Goal: Transaction & Acquisition: Book appointment/travel/reservation

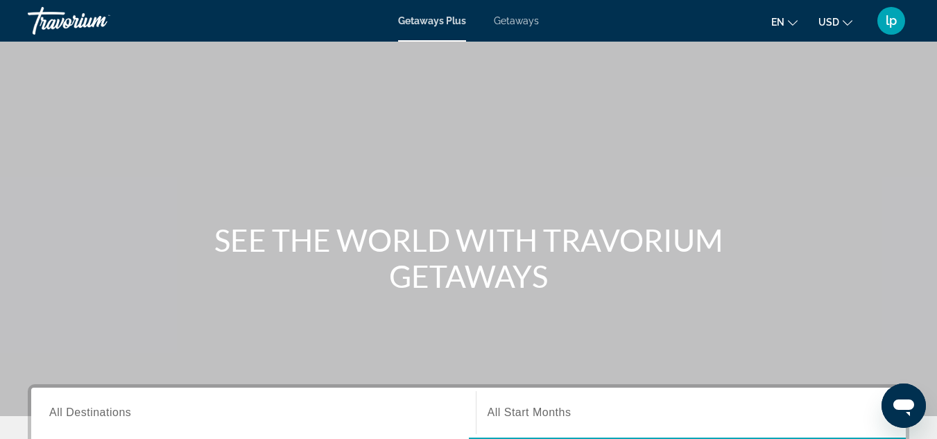
click at [519, 21] on span "Getaways" at bounding box center [516, 20] width 45 height 11
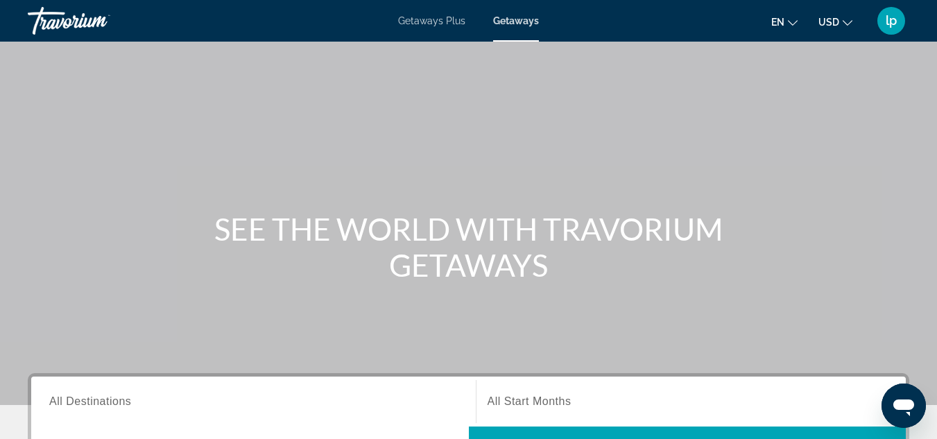
scroll to position [139, 0]
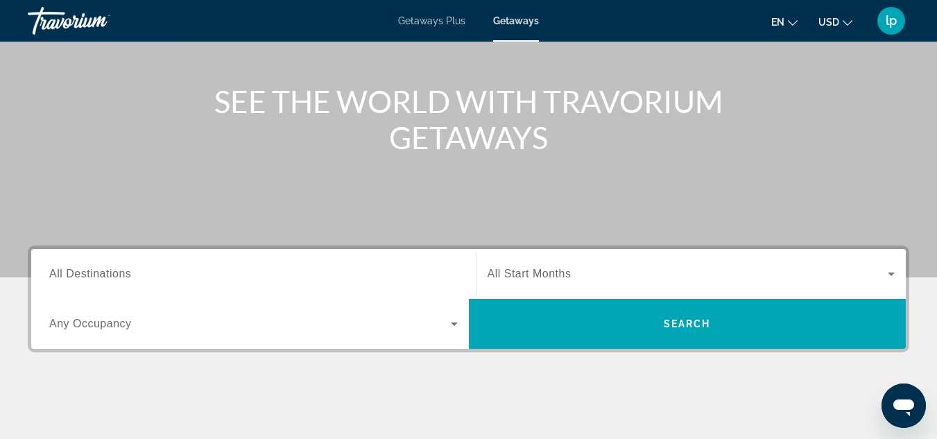
click at [118, 278] on span "All Destinations" at bounding box center [90, 274] width 82 height 12
click at [118, 278] on input "Destination All Destinations" at bounding box center [253, 274] width 408 height 17
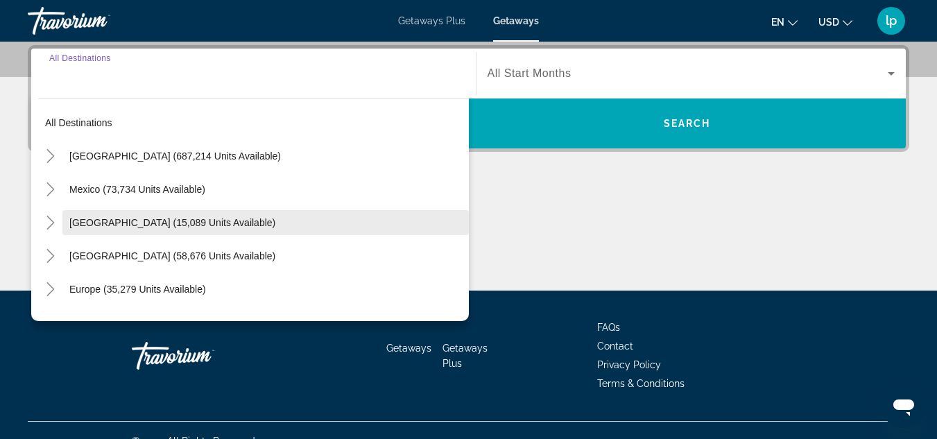
scroll to position [69, 0]
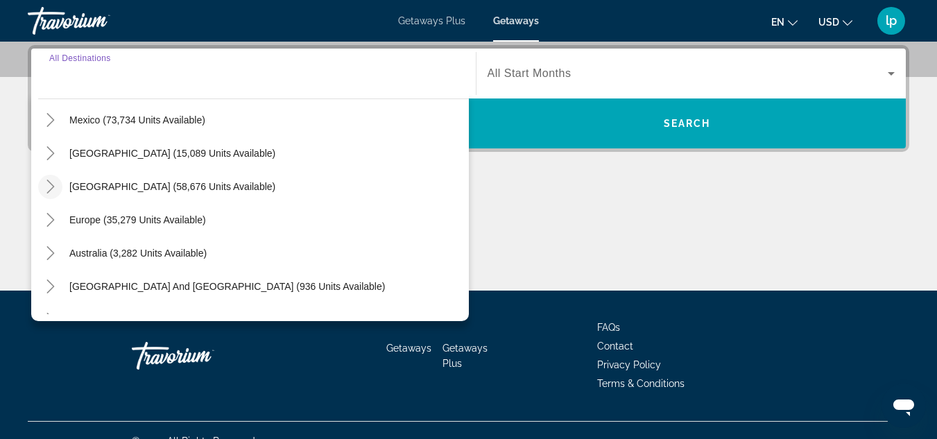
click at [54, 180] on icon "Toggle Caribbean & Atlantic Islands (58,676 units available)" at bounding box center [51, 187] width 14 height 14
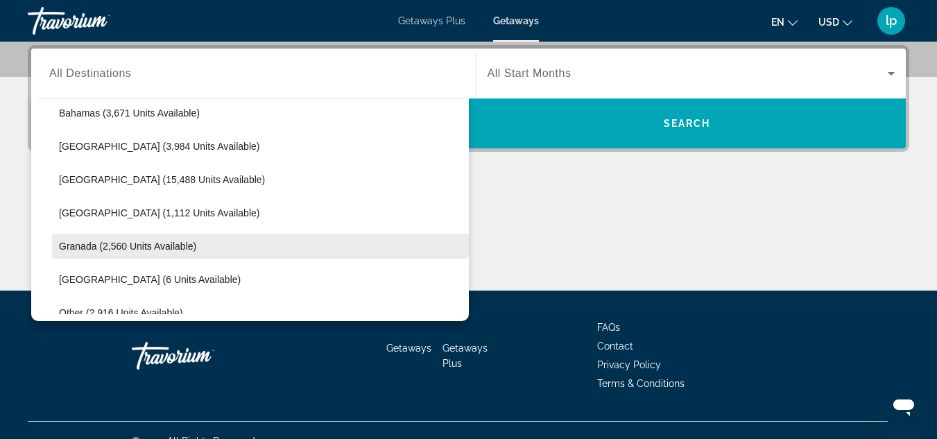
scroll to position [348, 0]
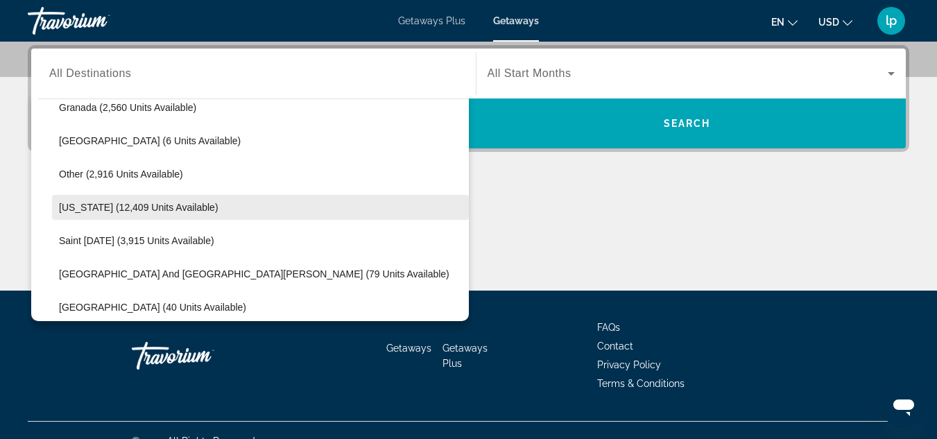
click at [142, 211] on span "[US_STATE] (12,409 units available)" at bounding box center [138, 207] width 159 height 11
type input "**********"
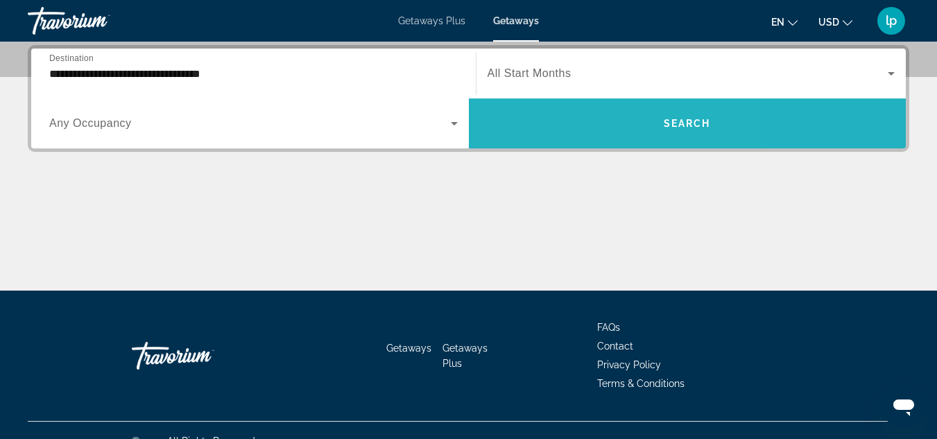
click at [569, 121] on span "Search widget" at bounding box center [687, 123] width 437 height 33
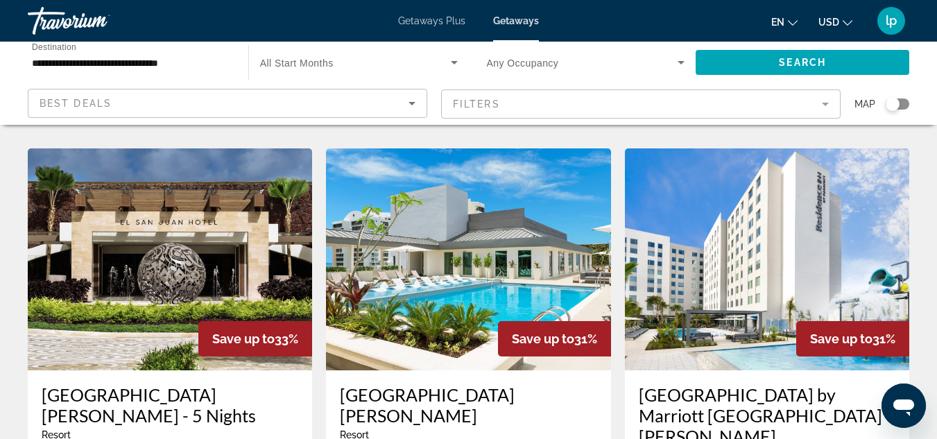
scroll to position [1109, 0]
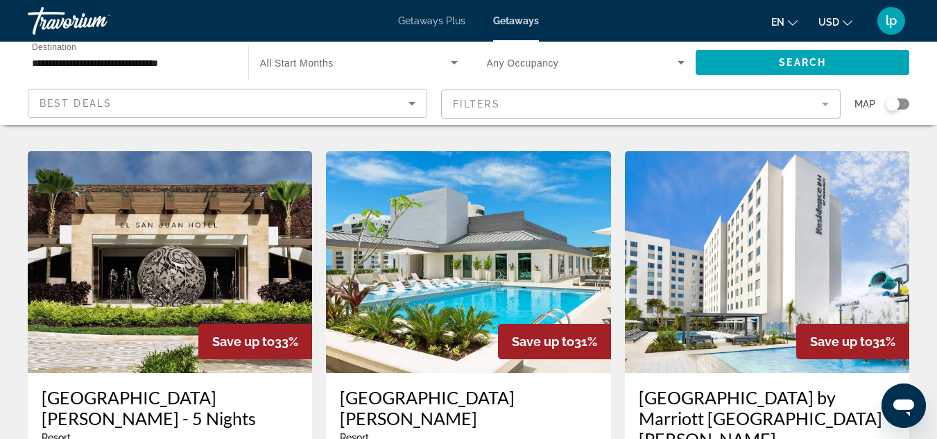
click at [440, 21] on span "Getaways Plus" at bounding box center [431, 20] width 67 height 11
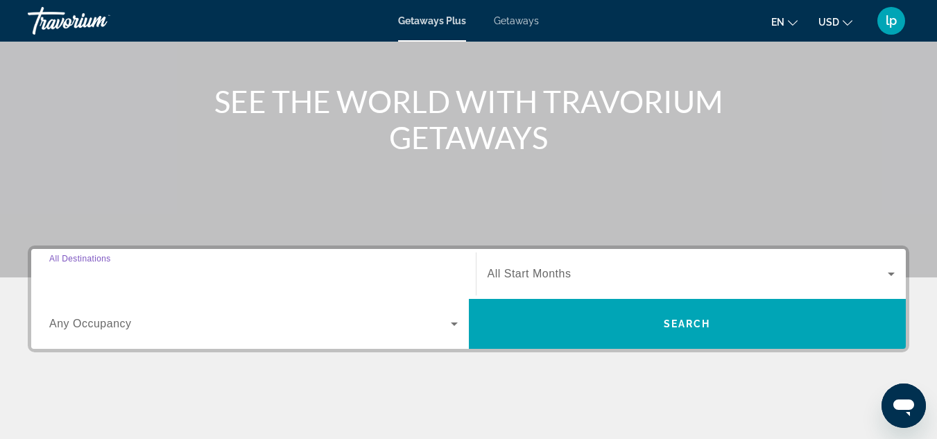
click at [243, 266] on input "Destination All Destinations" at bounding box center [253, 274] width 408 height 17
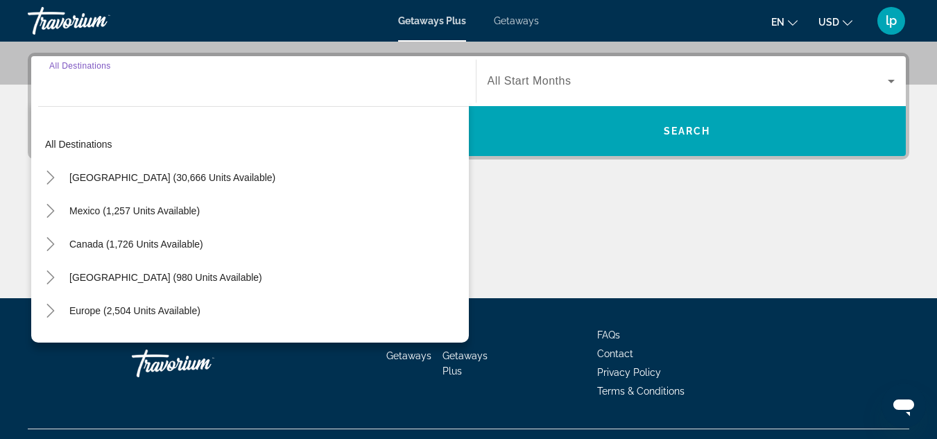
scroll to position [339, 0]
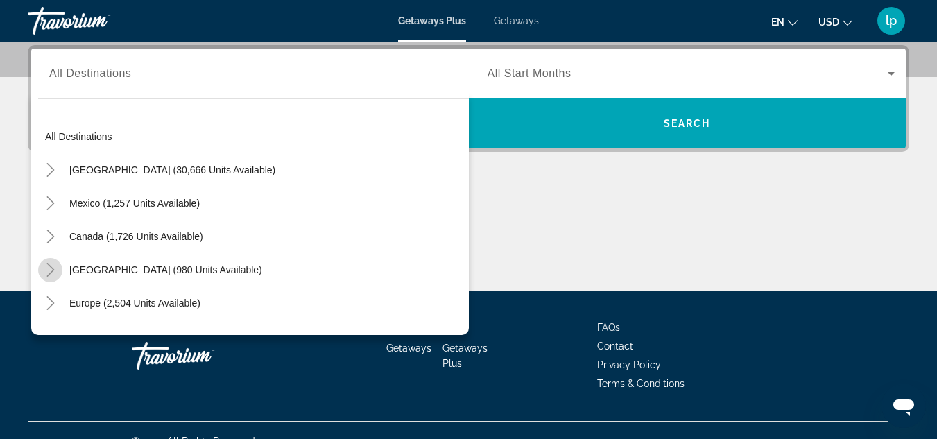
click at [46, 268] on icon "Toggle Caribbean & Atlantic Islands (980 units available)" at bounding box center [51, 270] width 14 height 14
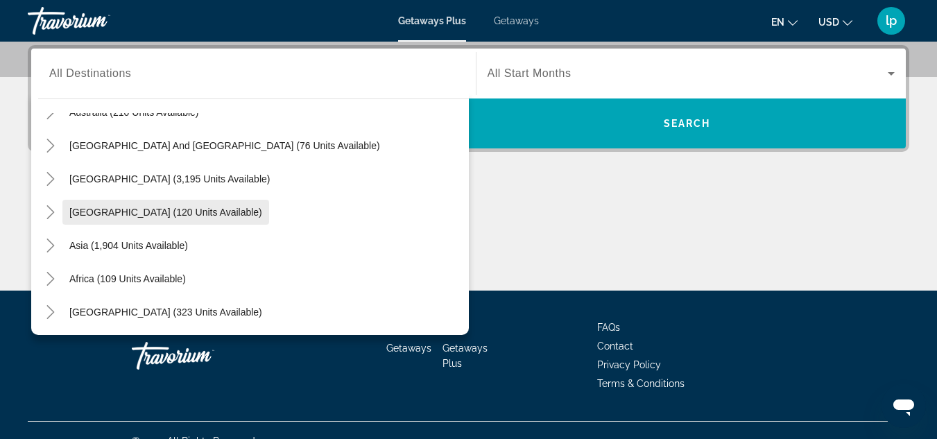
scroll to position [491, 0]
click at [537, 69] on span "All Start Months" at bounding box center [529, 73] width 84 height 12
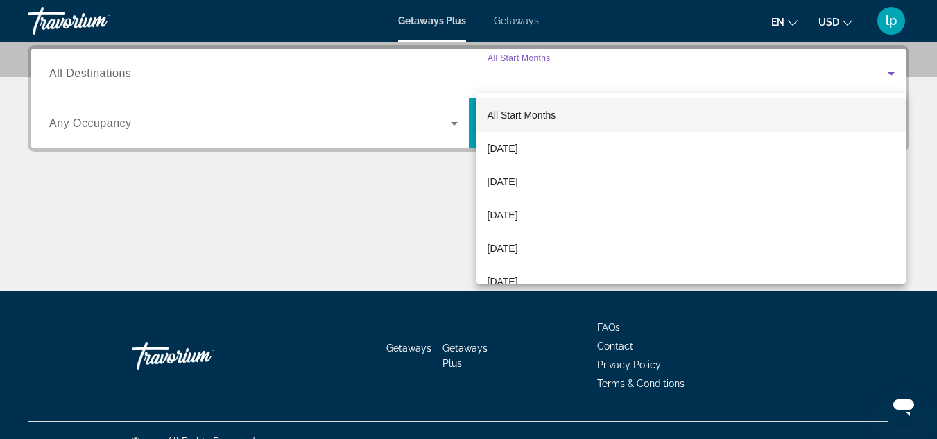
click at [209, 68] on div at bounding box center [468, 219] width 937 height 439
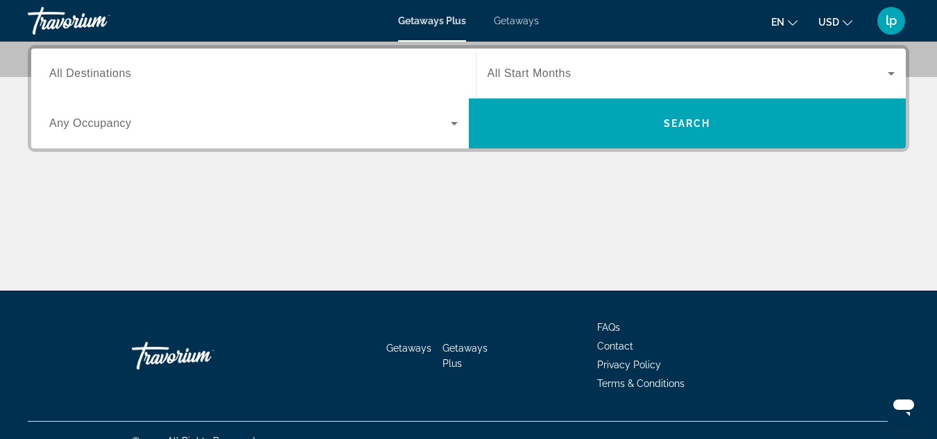
click at [521, 27] on div "Getaways Plus Getaways en English Español Français Italiano Português русский U…" at bounding box center [468, 21] width 937 height 36
click at [523, 17] on span "Getaways" at bounding box center [516, 20] width 45 height 11
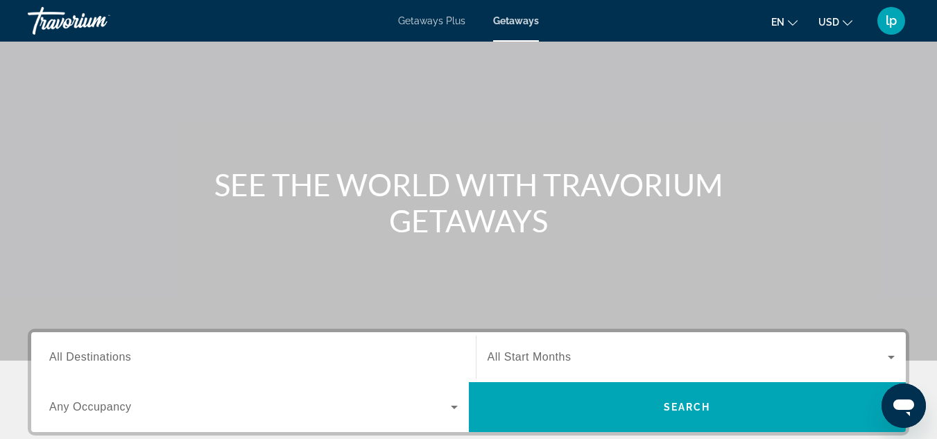
scroll to position [139, 0]
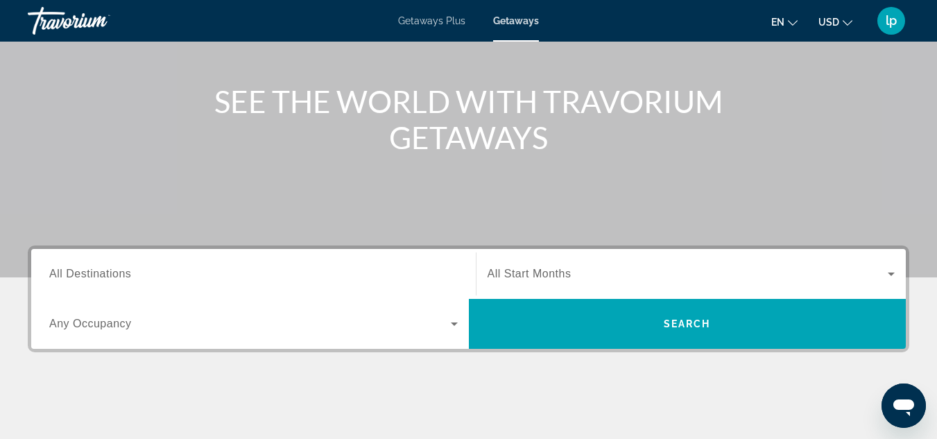
click at [357, 262] on div "Search widget" at bounding box center [253, 274] width 408 height 40
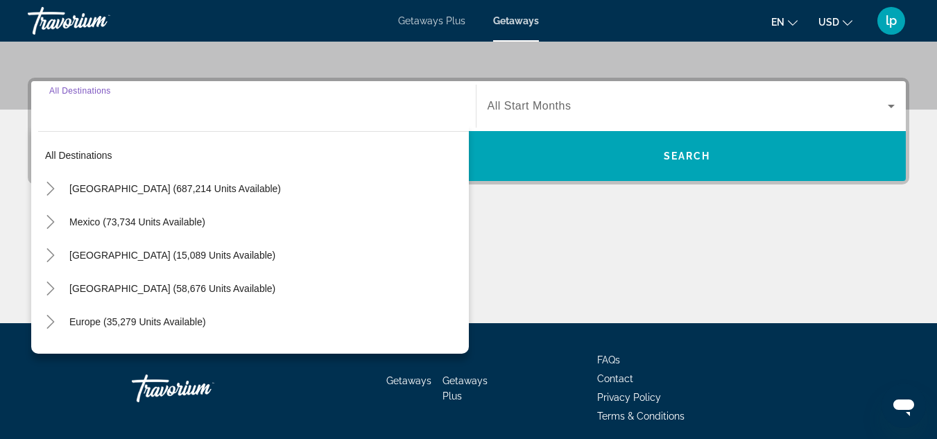
scroll to position [339, 0]
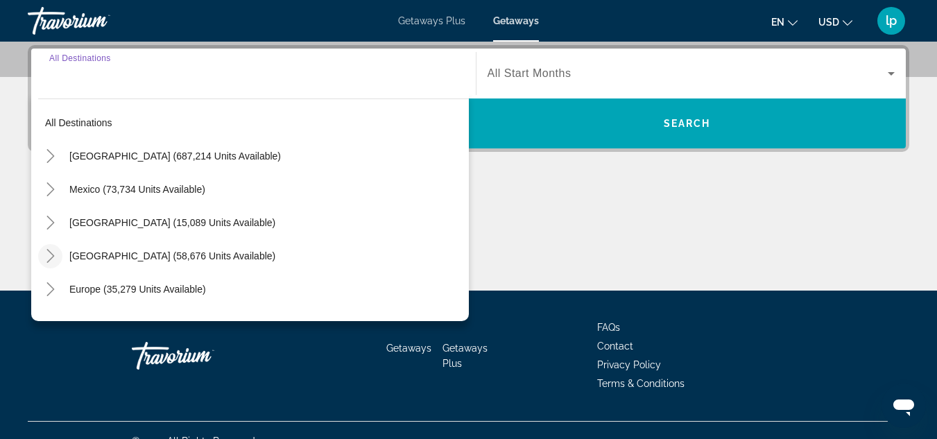
click at [50, 247] on mat-icon "Toggle Caribbean & Atlantic Islands (58,676 units available)" at bounding box center [50, 256] width 24 height 24
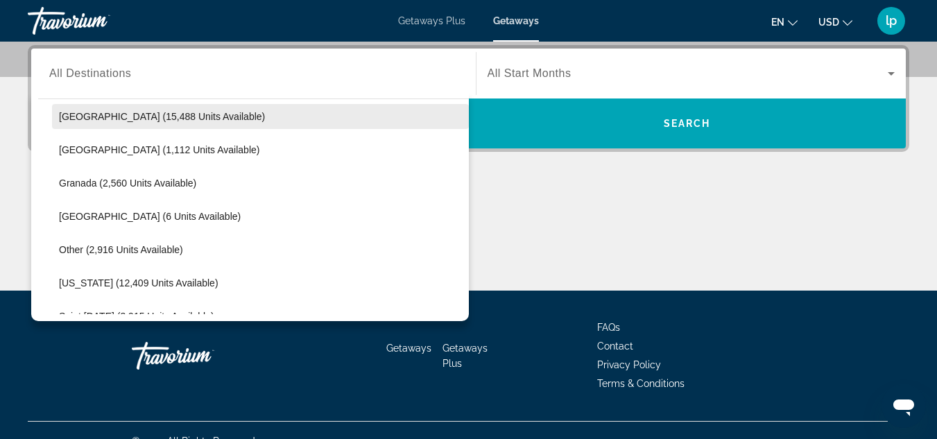
scroll to position [279, 0]
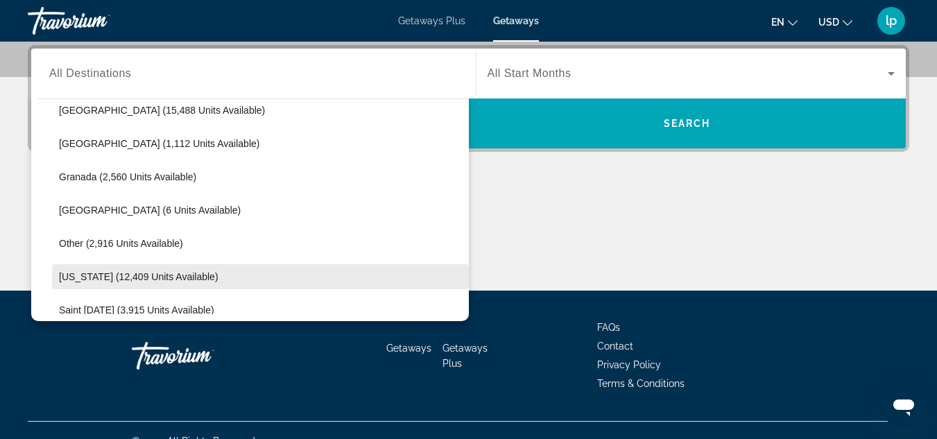
click at [137, 274] on span "[US_STATE] (12,409 units available)" at bounding box center [138, 276] width 159 height 11
type input "**********"
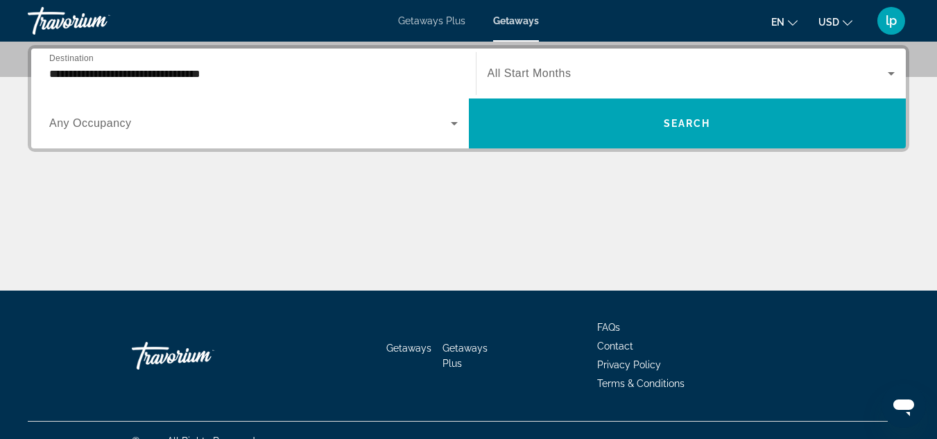
click at [582, 63] on div "Search widget" at bounding box center [691, 73] width 408 height 39
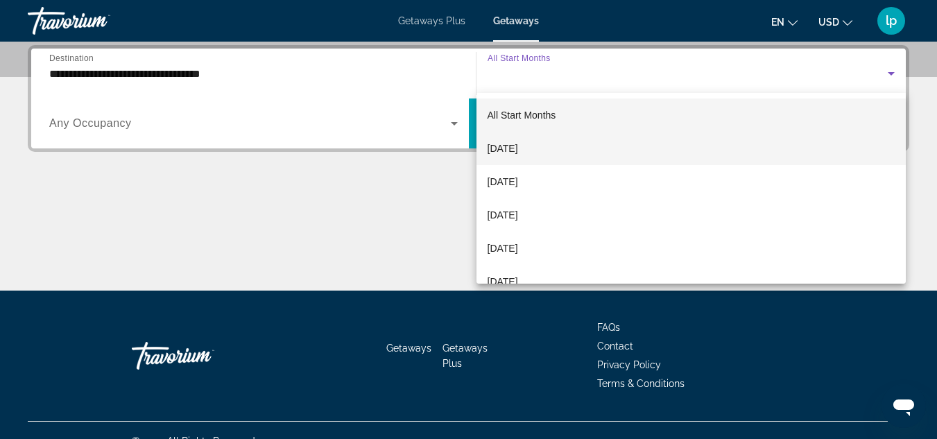
click at [518, 144] on span "[DATE]" at bounding box center [502, 148] width 31 height 17
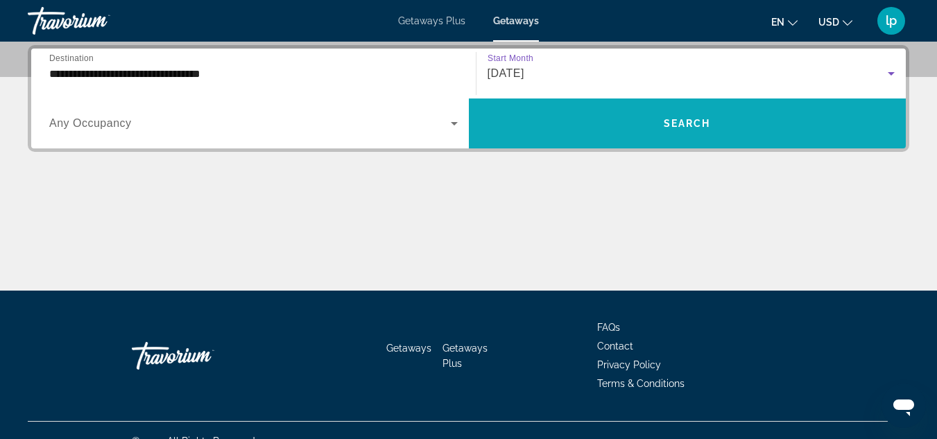
click at [522, 132] on span "Search widget" at bounding box center [687, 123] width 437 height 33
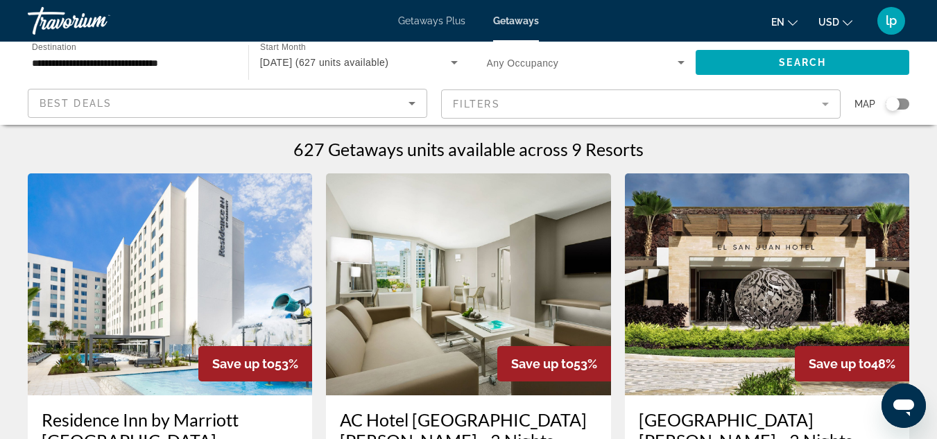
click at [159, 62] on input "**********" at bounding box center [131, 63] width 198 height 17
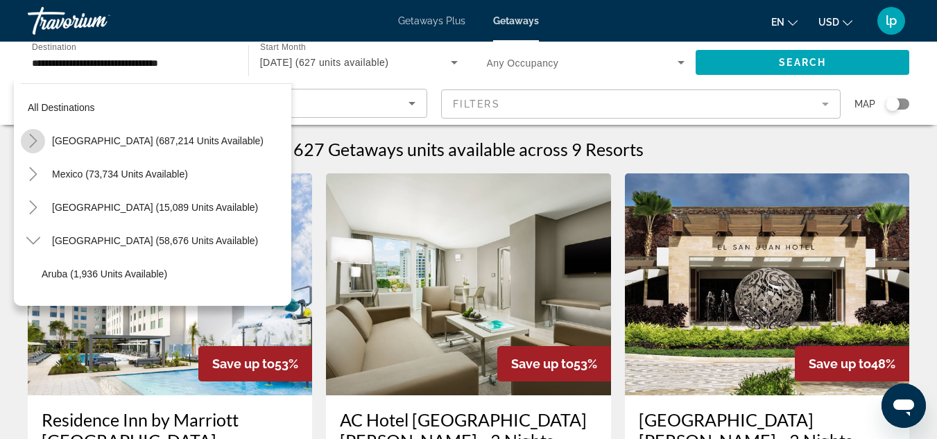
click at [35, 141] on icon "Toggle United States (687,214 units available)" at bounding box center [33, 141] width 14 height 14
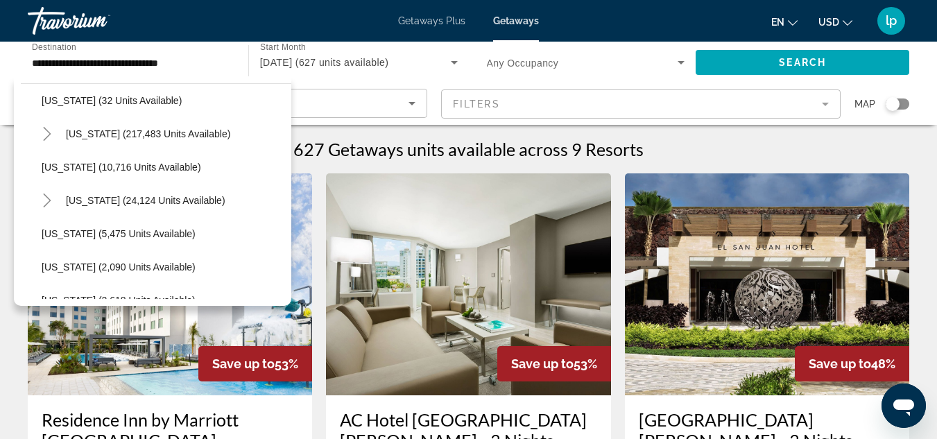
scroll to position [248, 0]
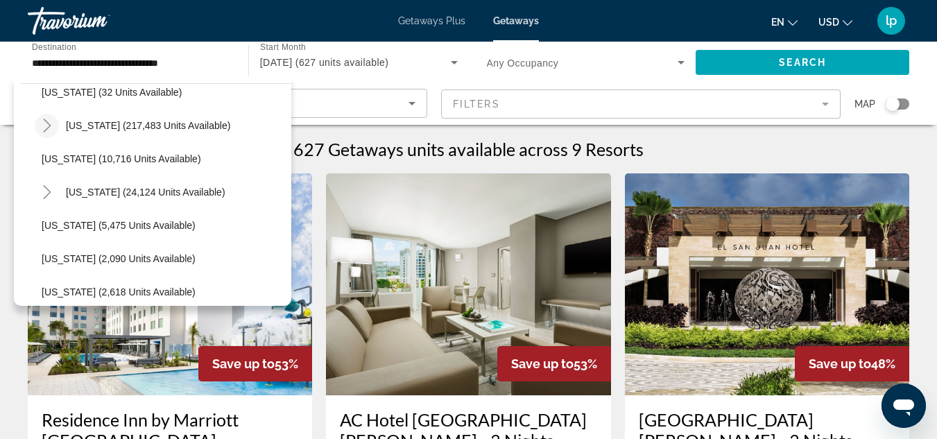
click at [52, 125] on icon "Toggle Florida (217,483 units available)" at bounding box center [47, 126] width 14 height 14
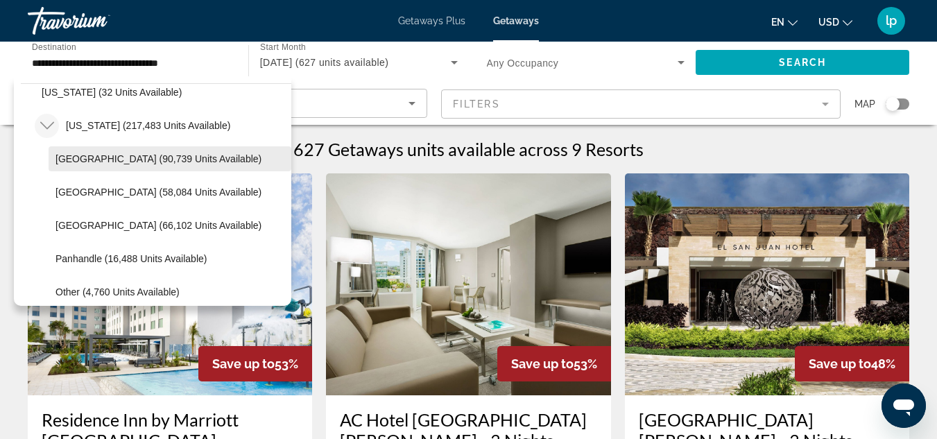
click at [110, 155] on span "[GEOGRAPHIC_DATA] (90,739 units available)" at bounding box center [158, 158] width 206 height 11
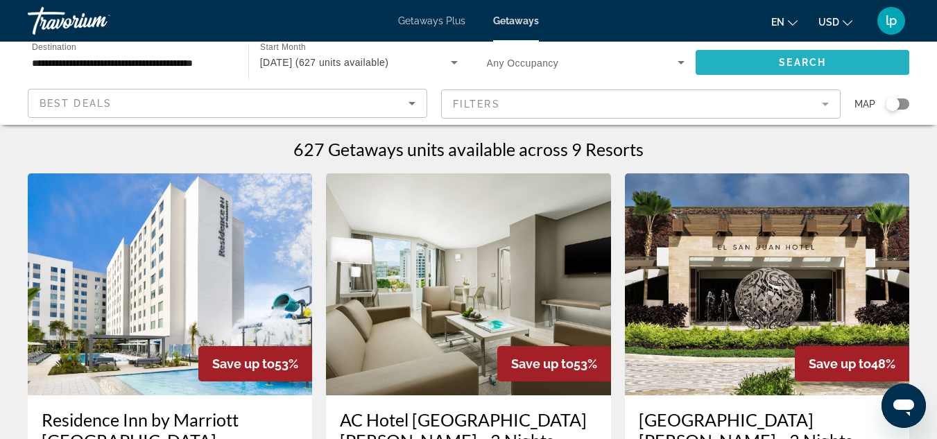
click at [752, 58] on span "Search widget" at bounding box center [802, 62] width 214 height 33
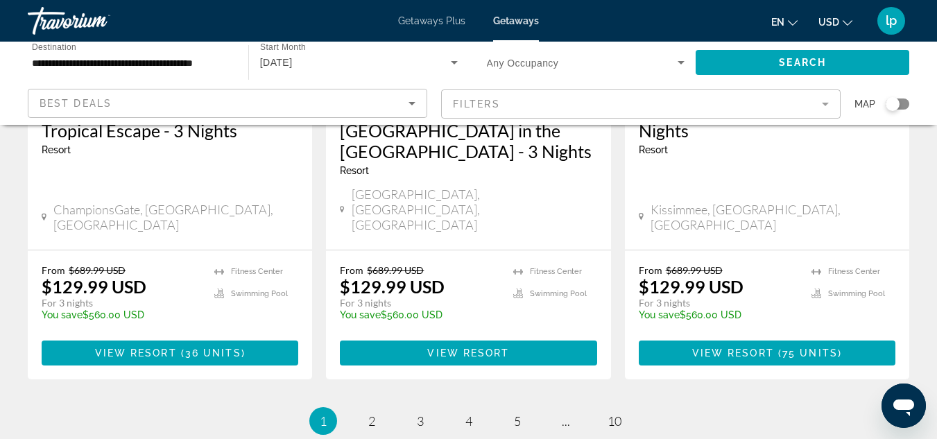
scroll to position [1950, 0]
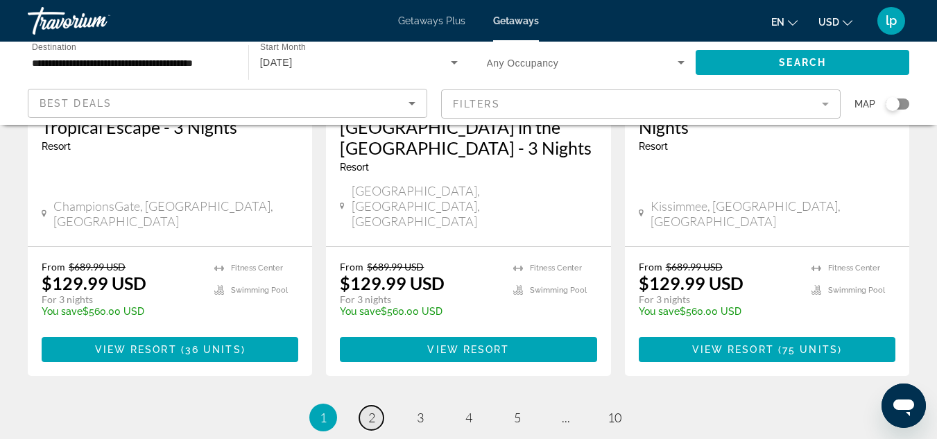
click at [369, 410] on span "2" at bounding box center [371, 417] width 7 height 15
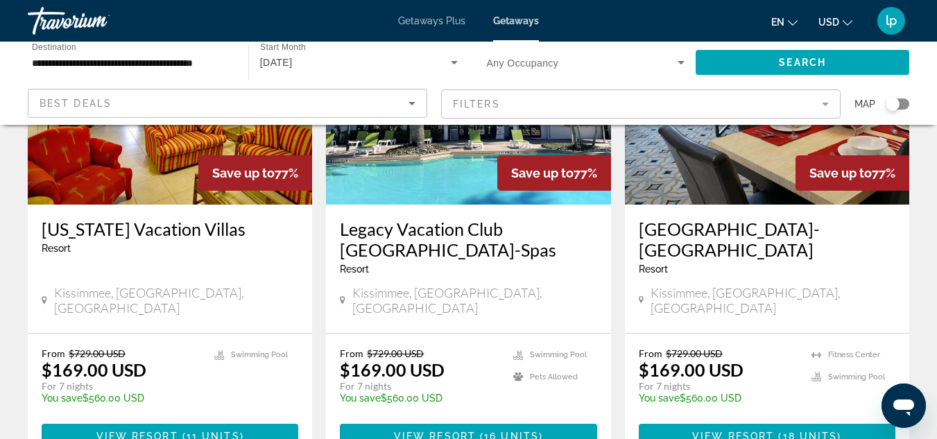
scroll to position [1872, 0]
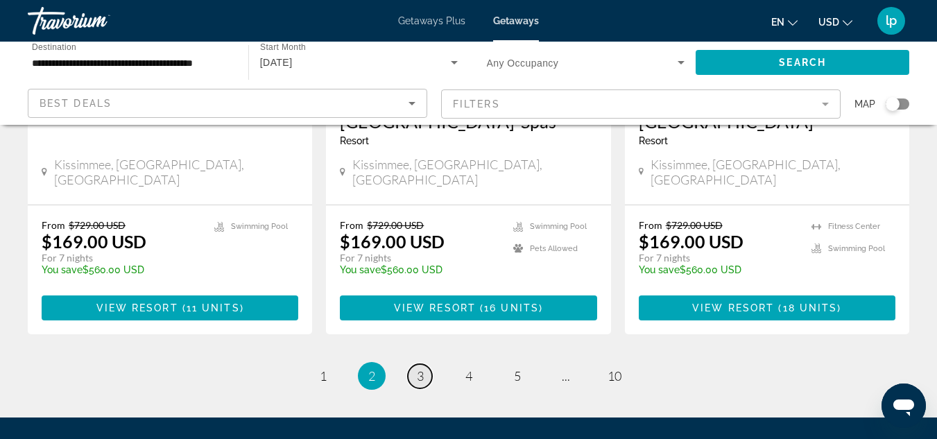
click at [415, 364] on link "page 3" at bounding box center [420, 376] width 24 height 24
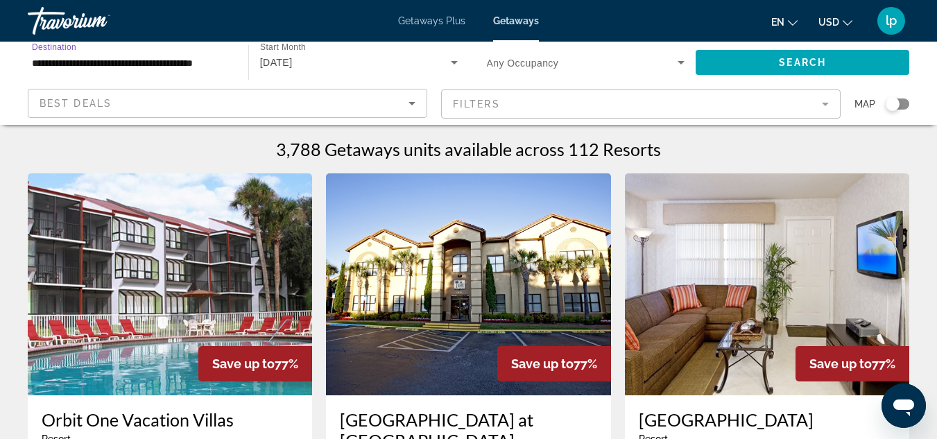
click at [220, 68] on input "**********" at bounding box center [131, 63] width 198 height 17
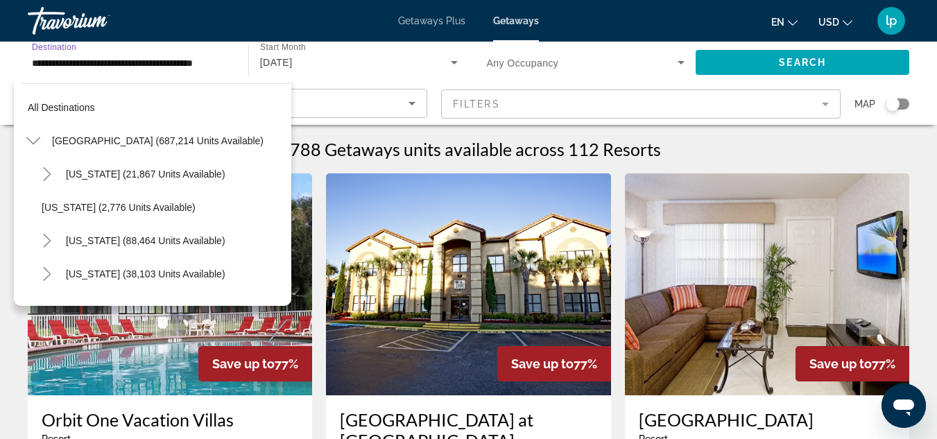
scroll to position [216, 0]
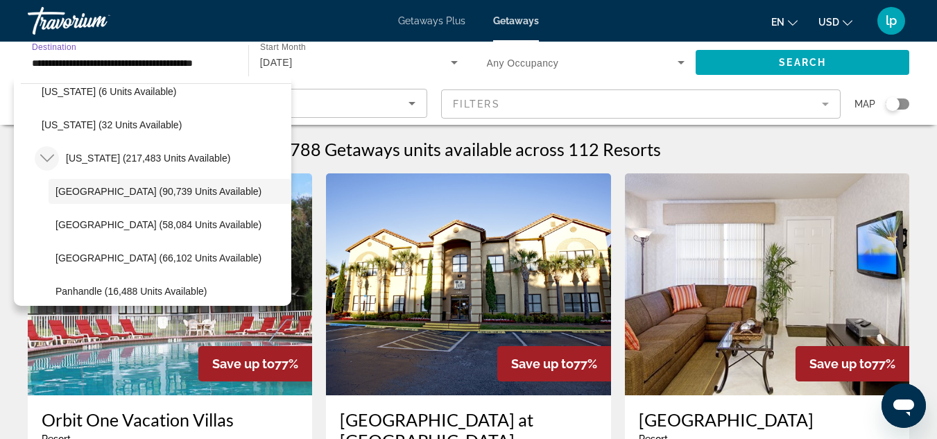
click at [45, 149] on mat-icon "Toggle Florida (217,483 units available)" at bounding box center [47, 158] width 24 height 24
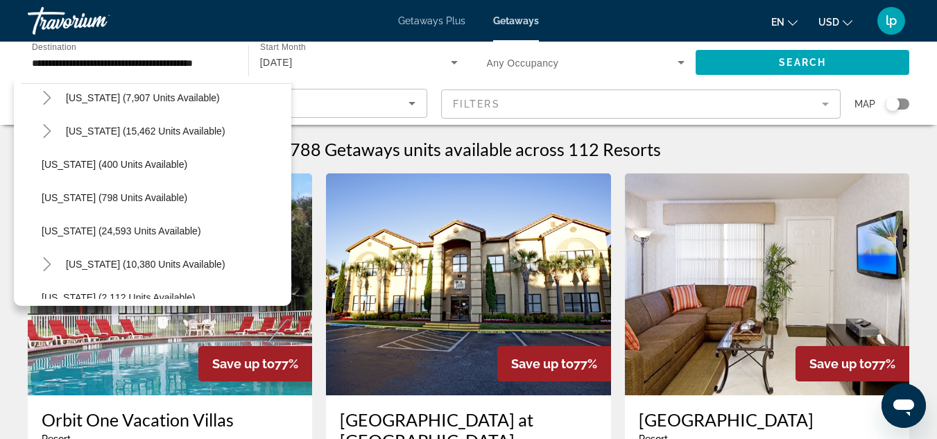
scroll to position [978, 0]
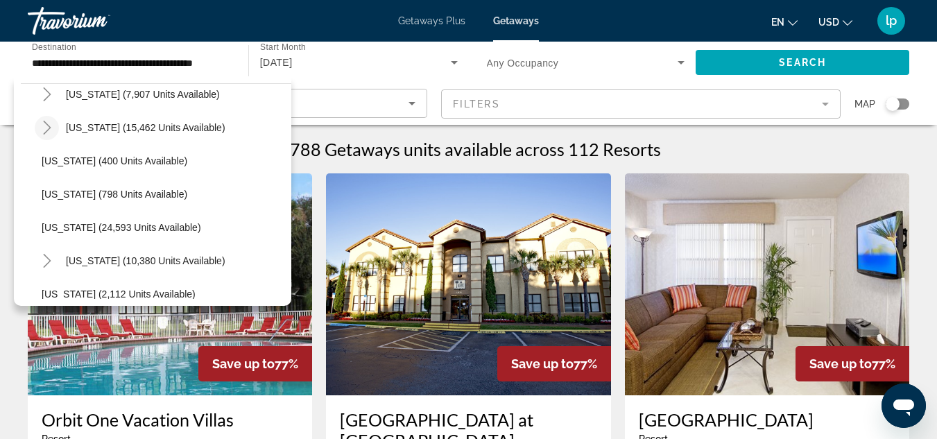
click at [51, 125] on icon "Toggle North Carolina (15,462 units available)" at bounding box center [47, 128] width 14 height 14
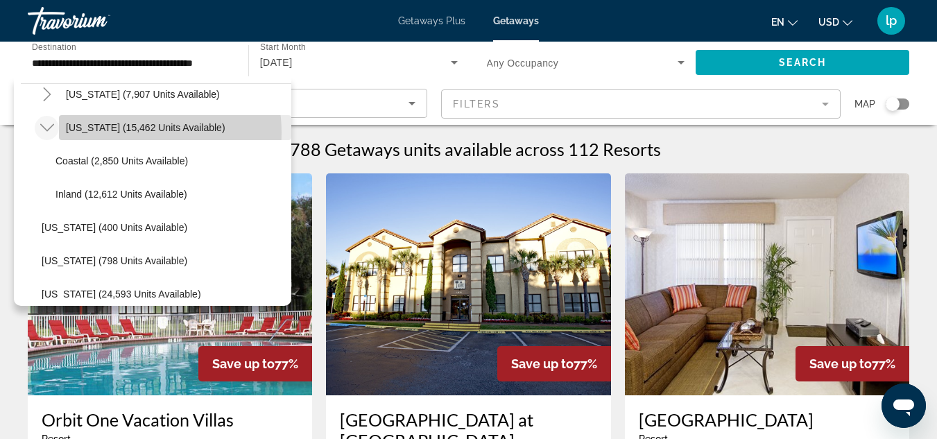
click at [127, 132] on span "[US_STATE] (15,462 units available)" at bounding box center [145, 127] width 159 height 11
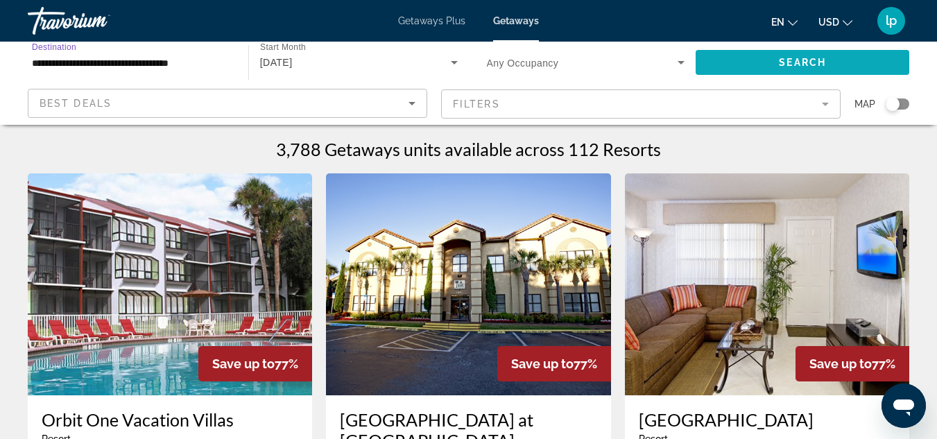
click at [779, 60] on span "Search" at bounding box center [802, 62] width 47 height 11
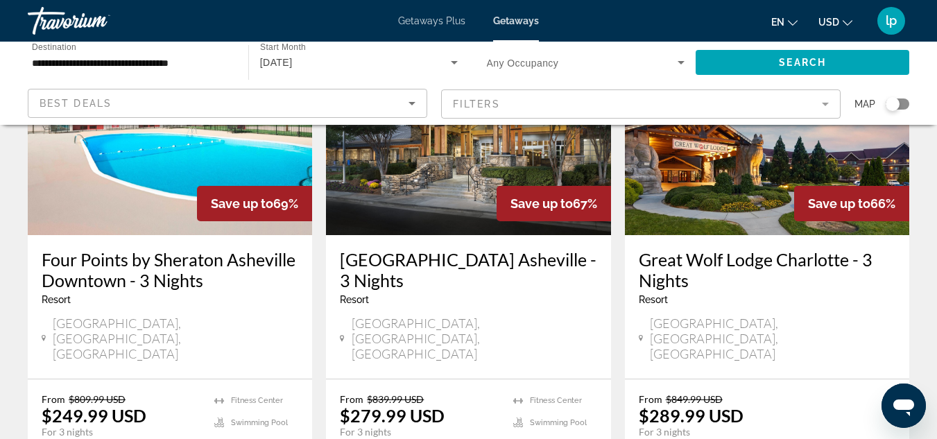
scroll to position [1803, 0]
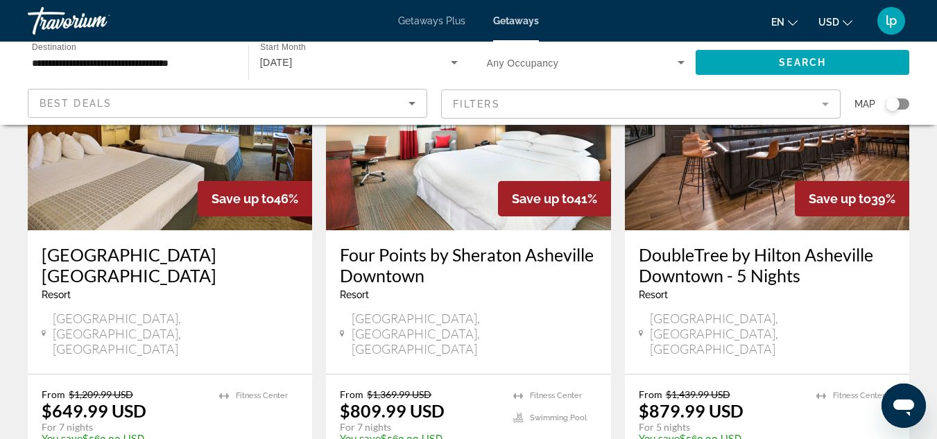
scroll to position [1803, 0]
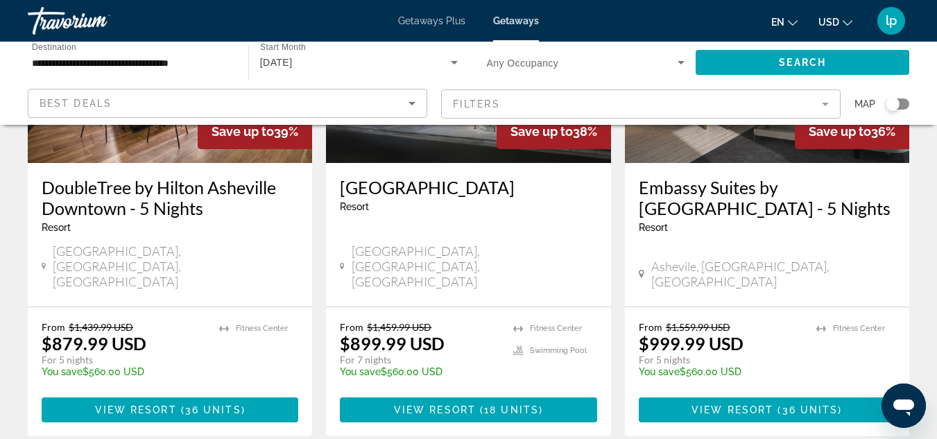
scroll to position [1872, 0]
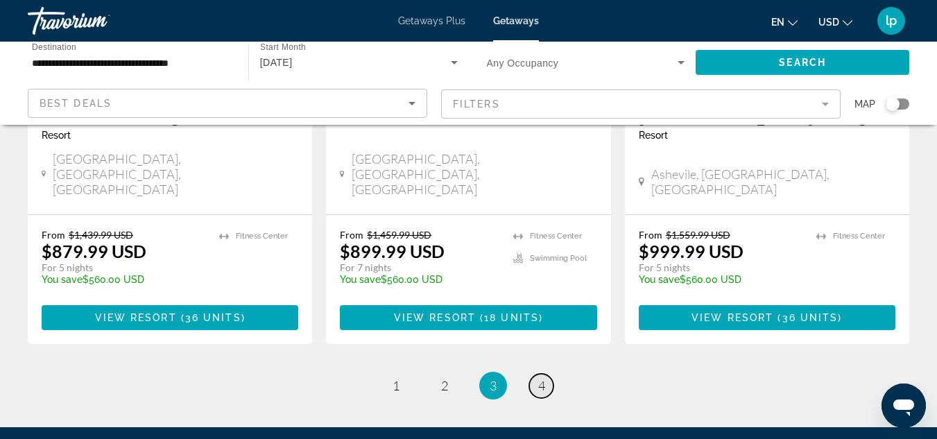
click at [539, 378] on span "4" at bounding box center [541, 385] width 7 height 15
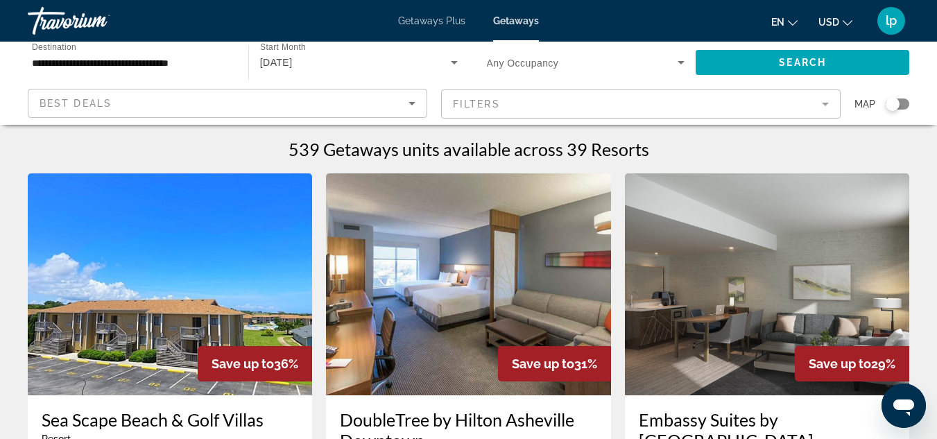
click at [184, 59] on input "**********" at bounding box center [131, 63] width 198 height 17
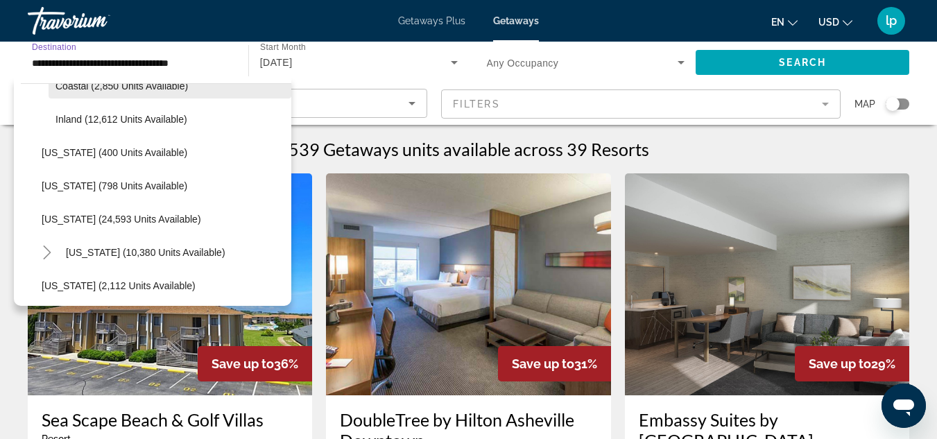
scroll to position [1122, 0]
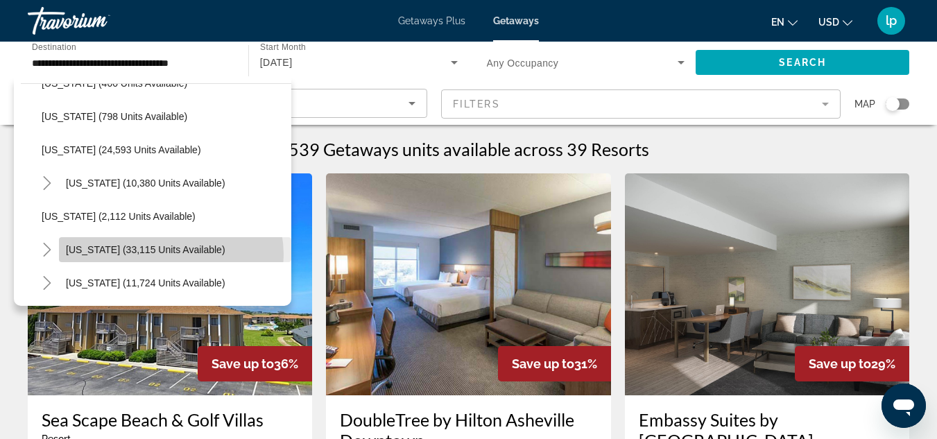
click at [171, 254] on span "[US_STATE] (33,115 units available)" at bounding box center [145, 249] width 159 height 11
type input "**********"
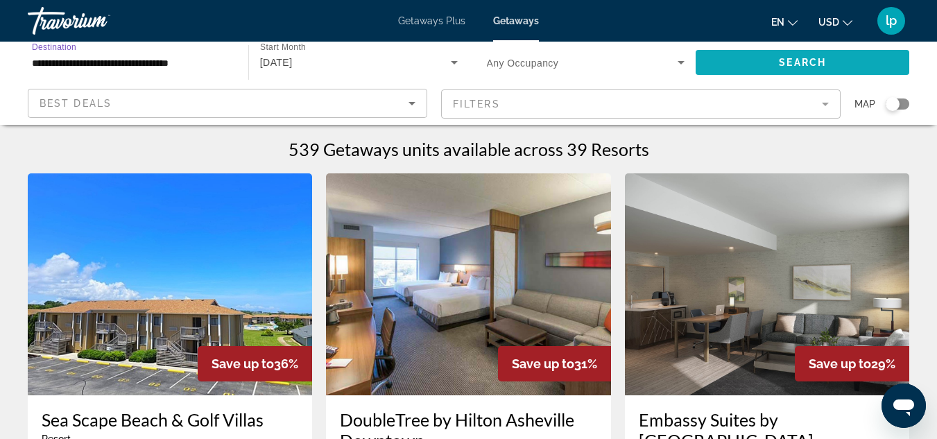
click at [769, 58] on span "Search widget" at bounding box center [802, 62] width 214 height 33
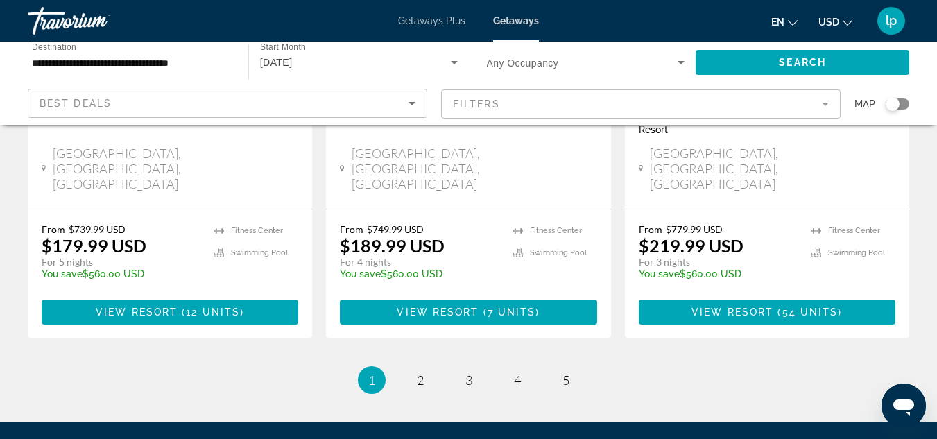
scroll to position [1941, 0]
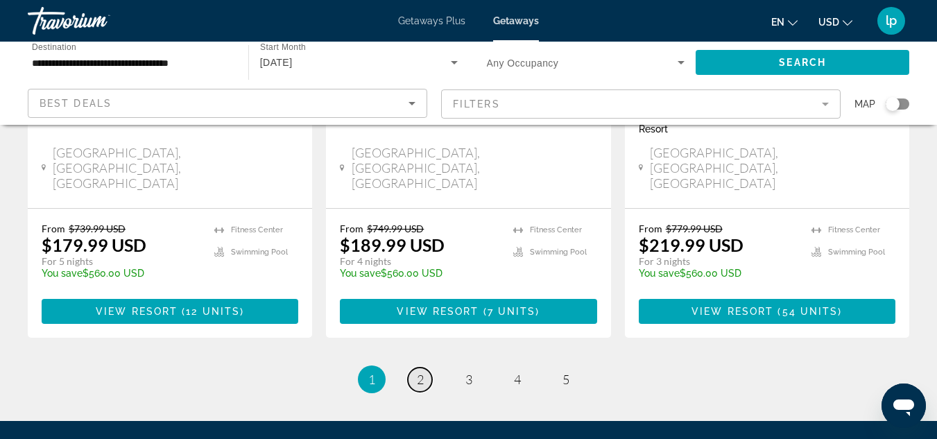
click at [419, 372] on span "2" at bounding box center [420, 379] width 7 height 15
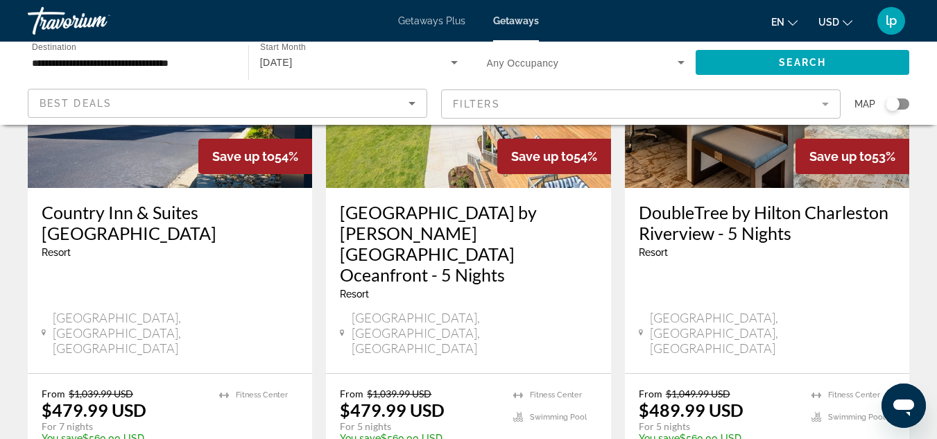
scroll to position [1941, 0]
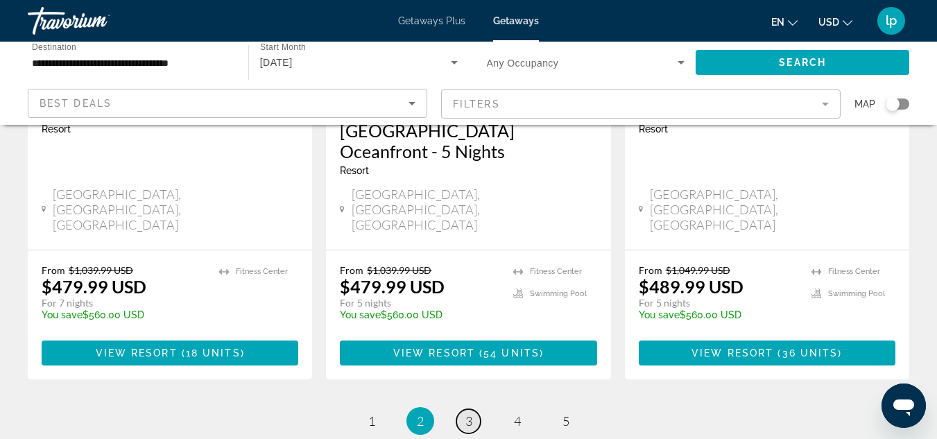
click at [469, 413] on span "3" at bounding box center [468, 420] width 7 height 15
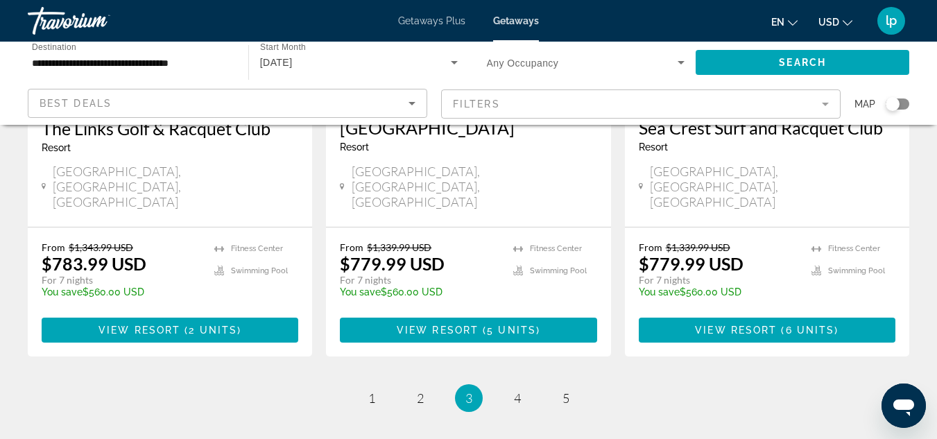
scroll to position [1929, 0]
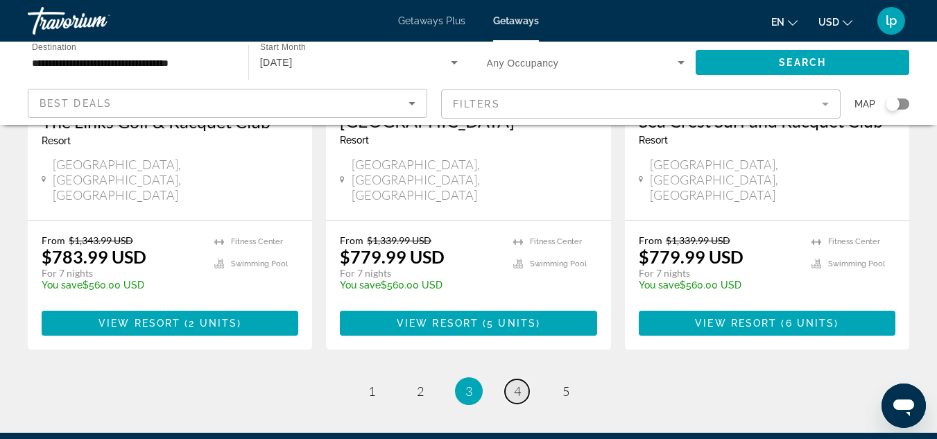
click at [524, 379] on link "page 4" at bounding box center [517, 391] width 24 height 24
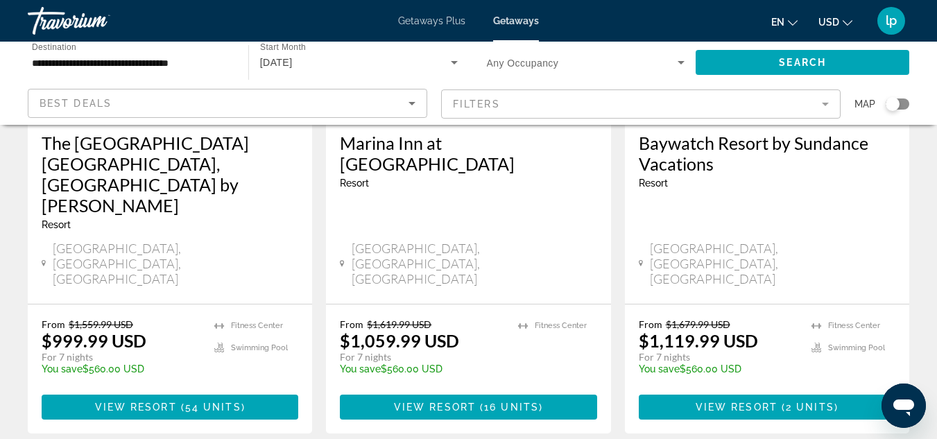
scroll to position [1872, 0]
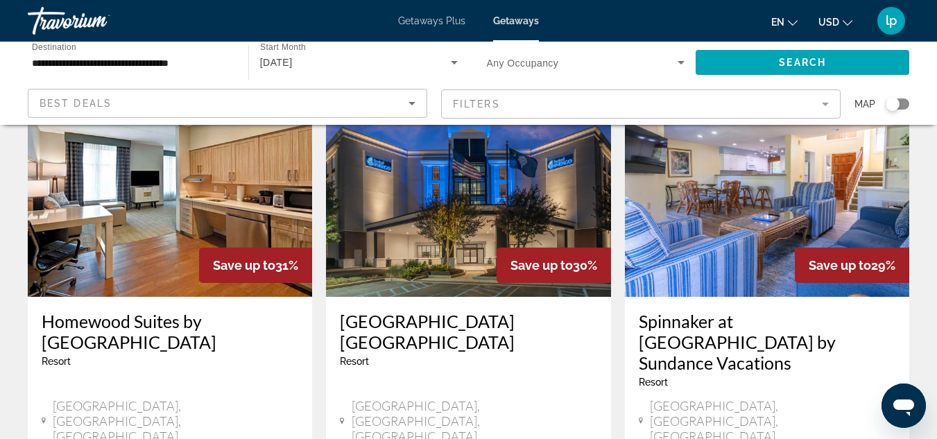
scroll to position [69, 0]
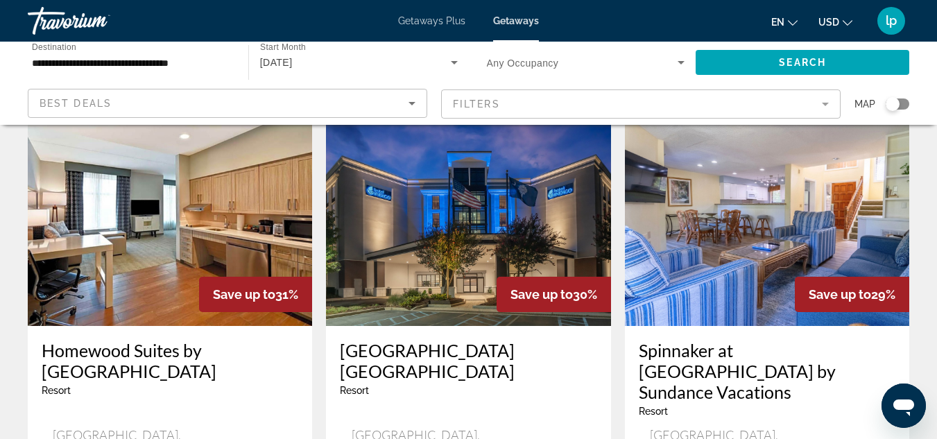
click at [240, 205] on img "Main content" at bounding box center [170, 215] width 284 height 222
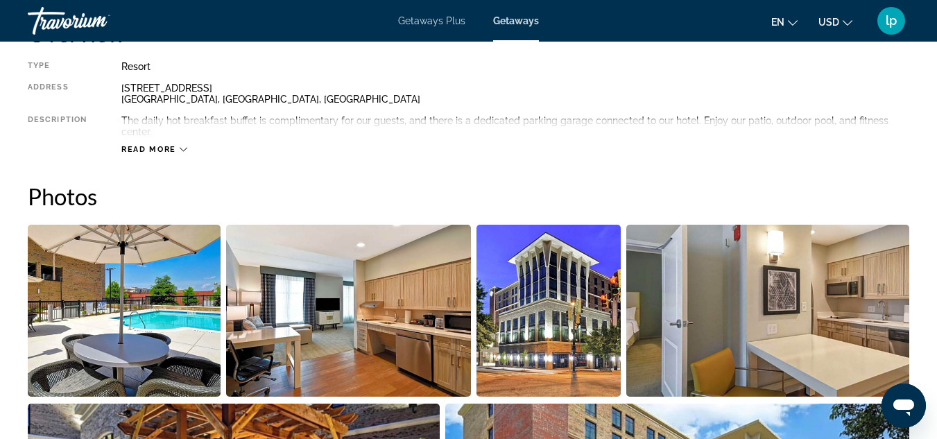
scroll to position [832, 0]
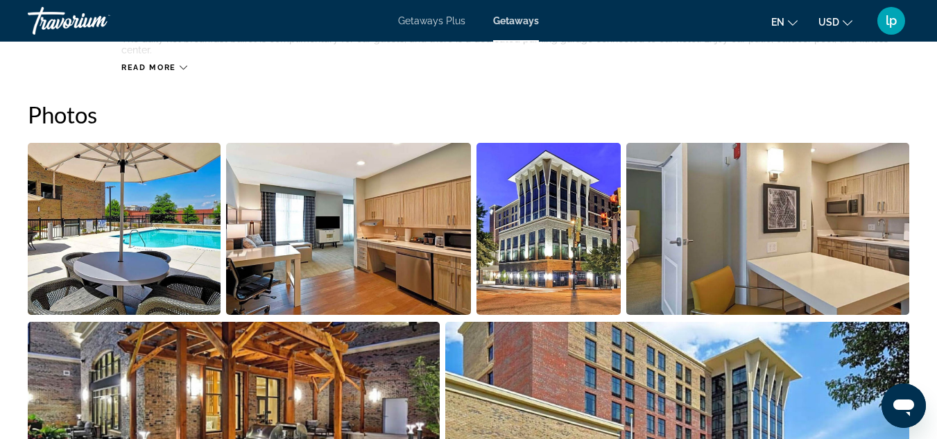
click at [171, 232] on img "Open full-screen image slider" at bounding box center [124, 229] width 193 height 172
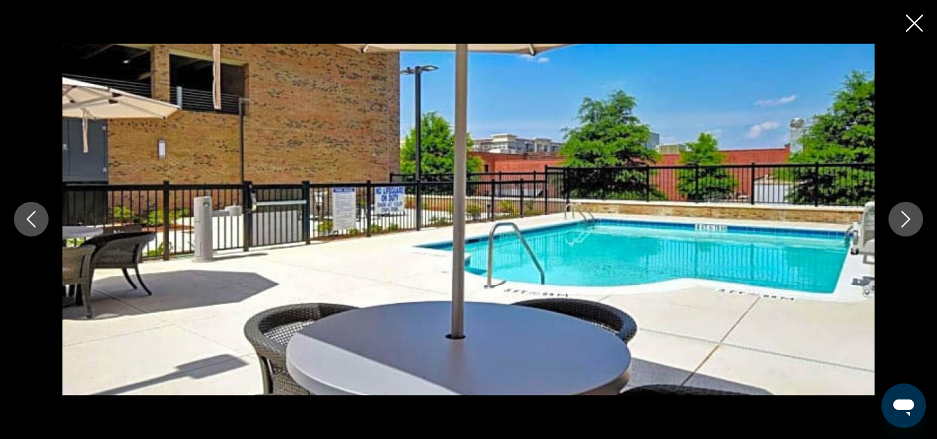
click at [913, 216] on icon "Next image" at bounding box center [905, 219] width 17 height 17
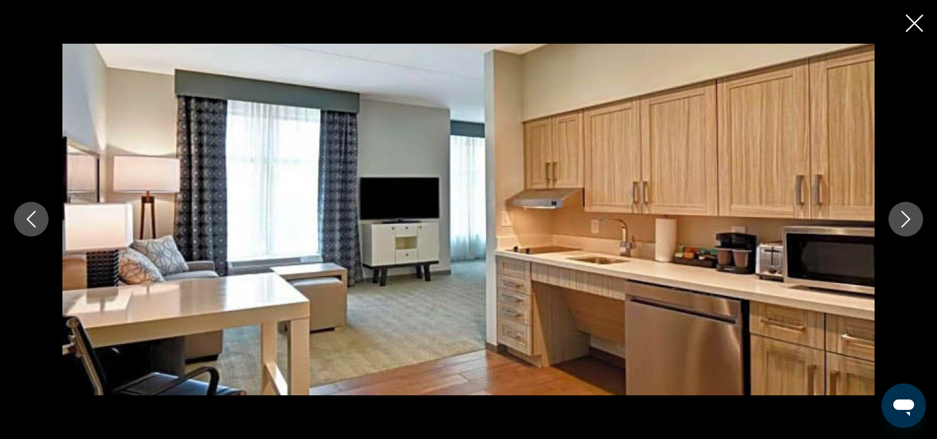
click at [913, 216] on icon "Next image" at bounding box center [905, 219] width 17 height 17
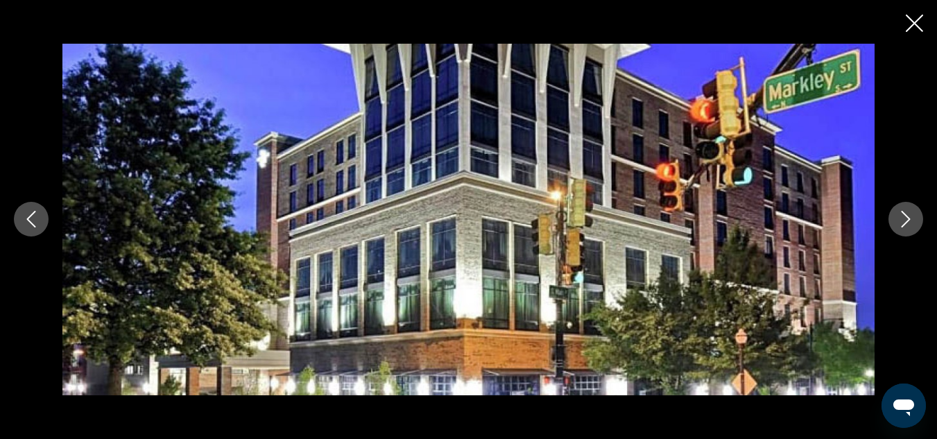
click at [913, 216] on icon "Next image" at bounding box center [905, 219] width 17 height 17
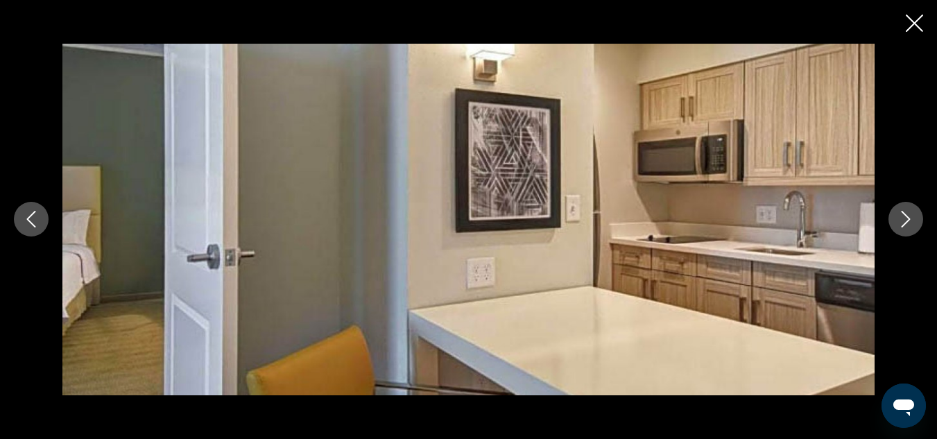
click at [913, 216] on icon "Next image" at bounding box center [905, 219] width 17 height 17
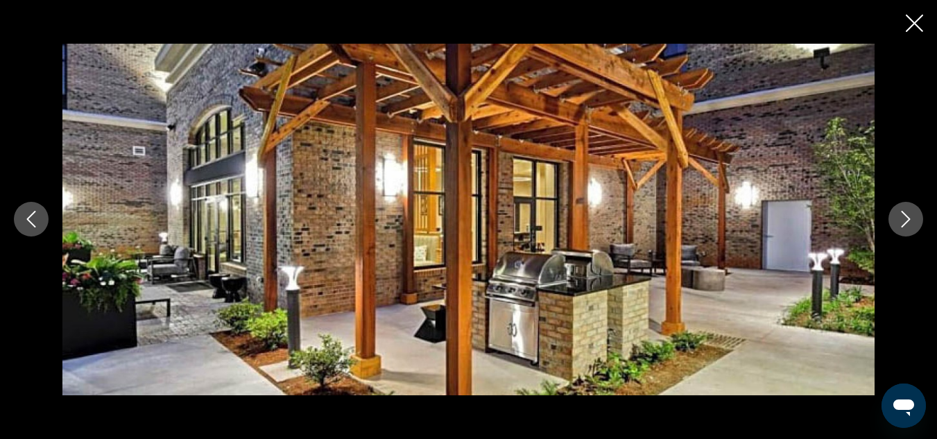
click at [913, 216] on icon "Next image" at bounding box center [905, 219] width 17 height 17
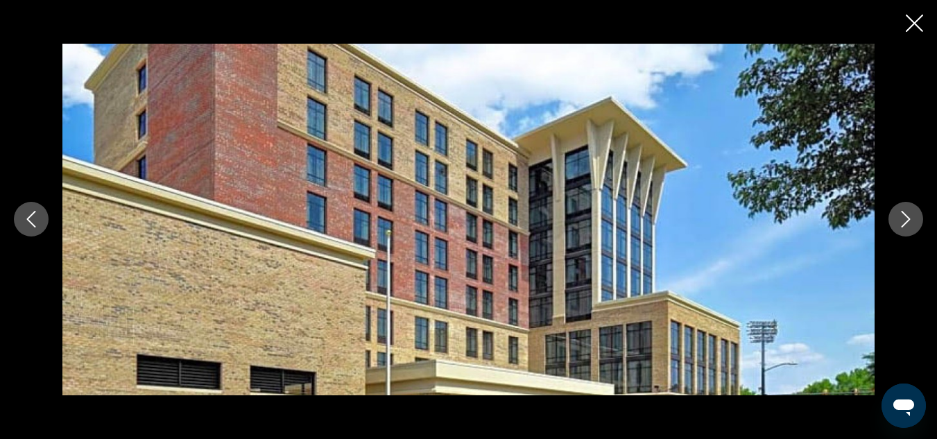
click at [913, 216] on icon "Next image" at bounding box center [905, 219] width 17 height 17
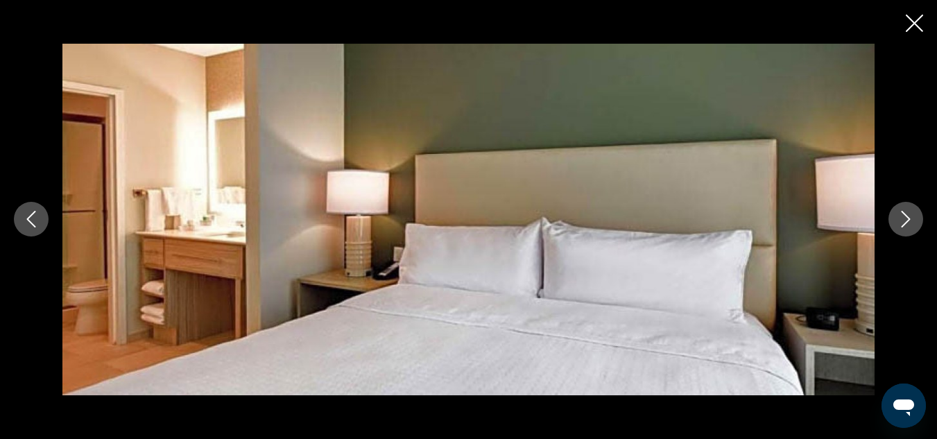
click at [913, 216] on icon "Next image" at bounding box center [905, 219] width 17 height 17
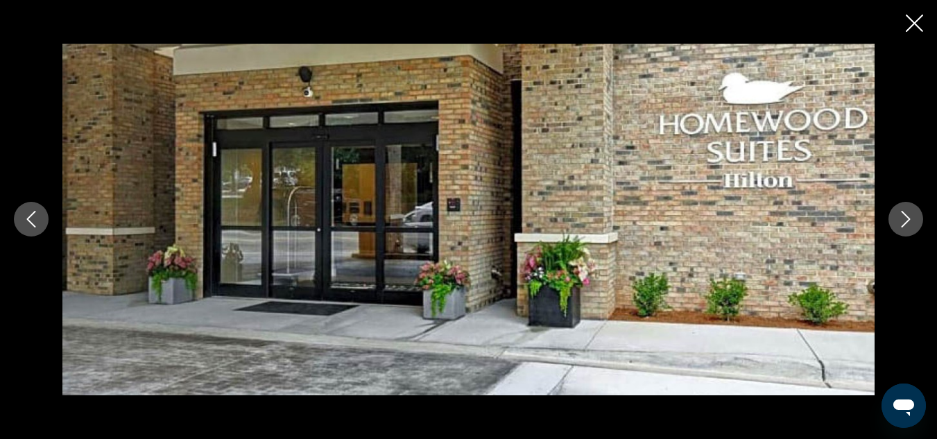
click at [913, 216] on icon "Next image" at bounding box center [905, 219] width 17 height 17
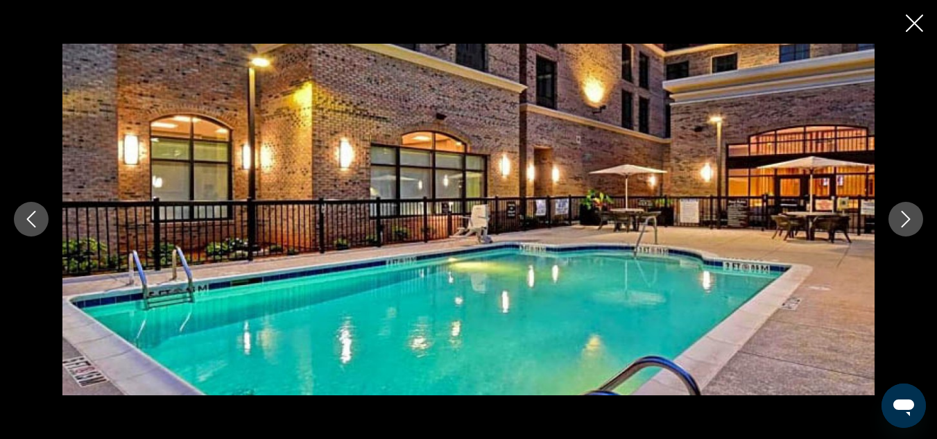
click at [913, 216] on icon "Next image" at bounding box center [905, 219] width 17 height 17
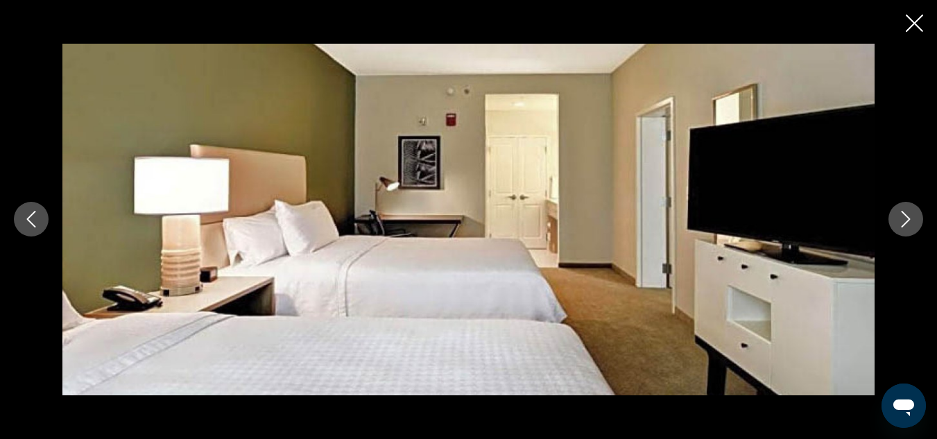
click at [913, 216] on icon "Next image" at bounding box center [905, 219] width 17 height 17
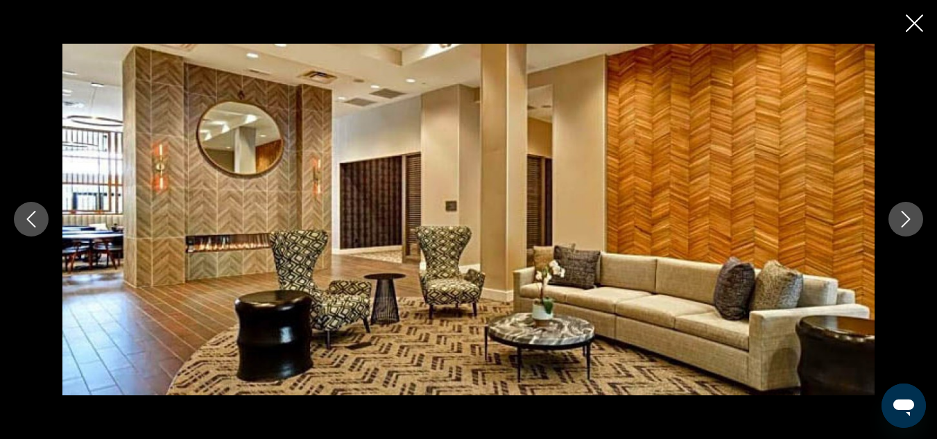
click at [913, 216] on icon "Next image" at bounding box center [905, 219] width 17 height 17
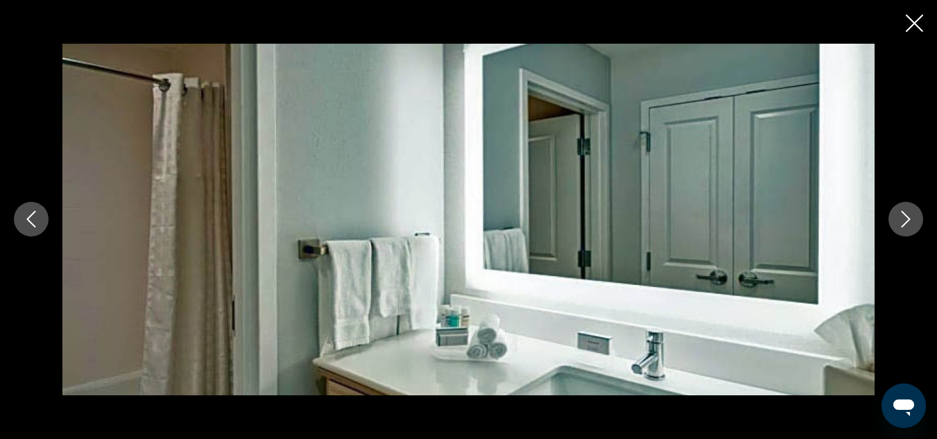
click at [913, 216] on icon "Next image" at bounding box center [905, 219] width 17 height 17
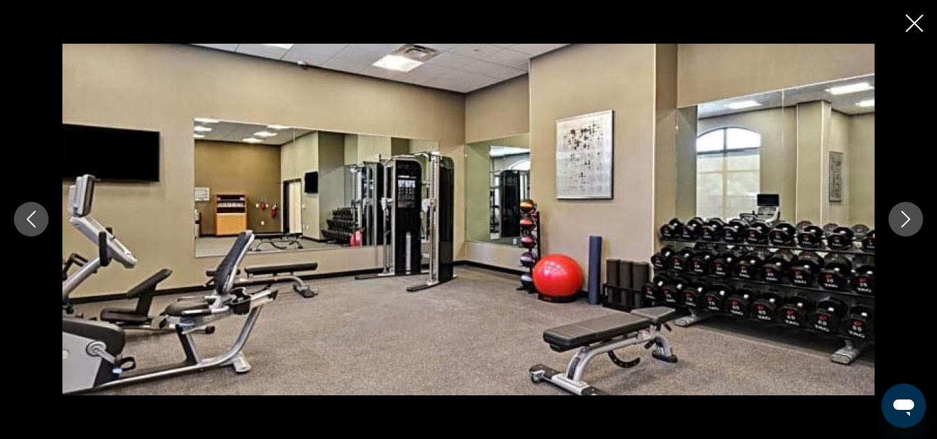
click at [913, 216] on icon "Next image" at bounding box center [905, 219] width 17 height 17
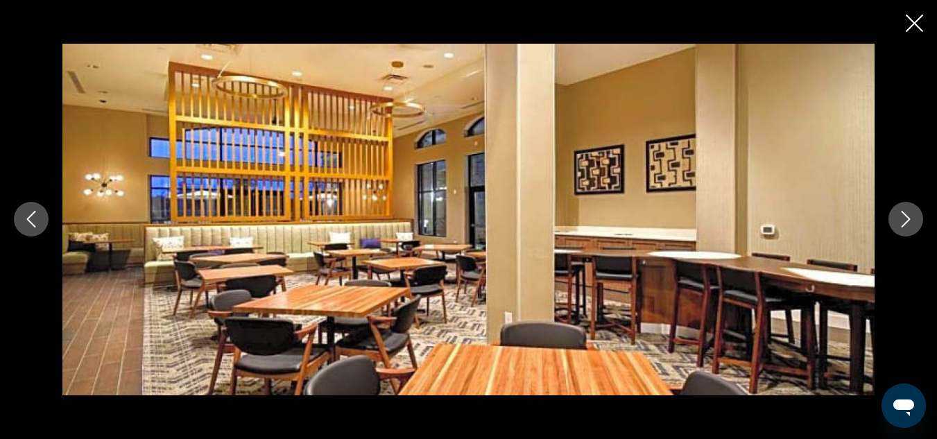
click at [913, 216] on icon "Next image" at bounding box center [905, 219] width 17 height 17
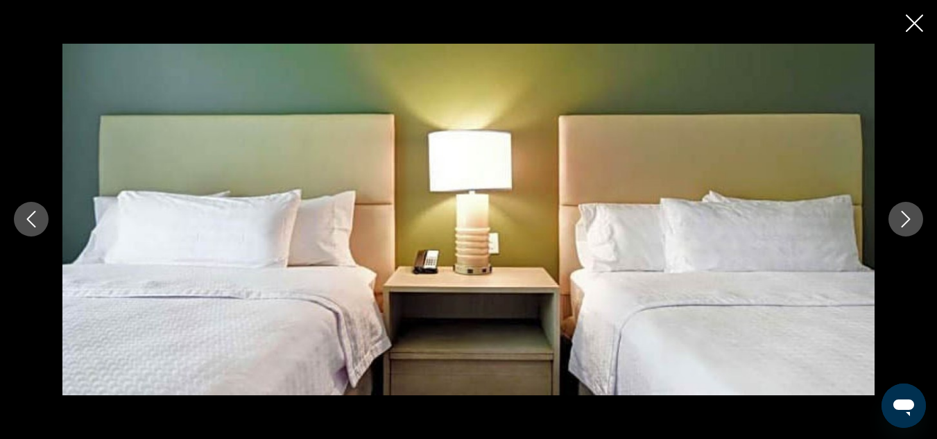
click at [913, 216] on icon "Next image" at bounding box center [905, 219] width 17 height 17
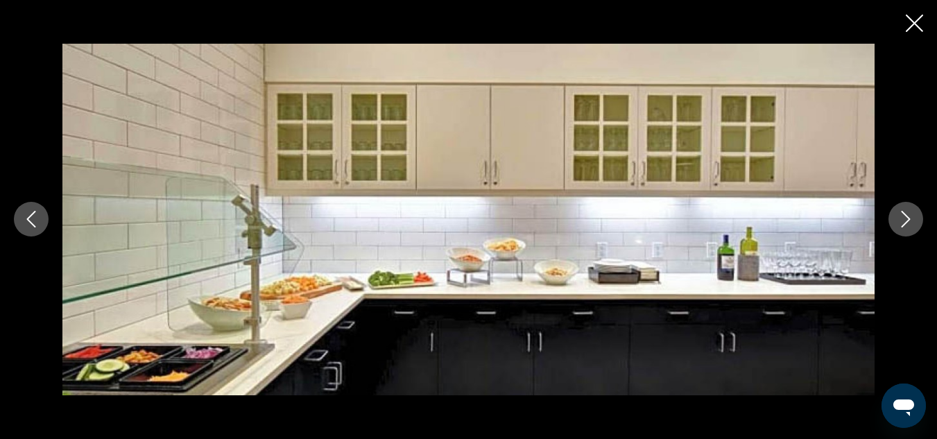
click at [913, 216] on icon "Next image" at bounding box center [905, 219] width 17 height 17
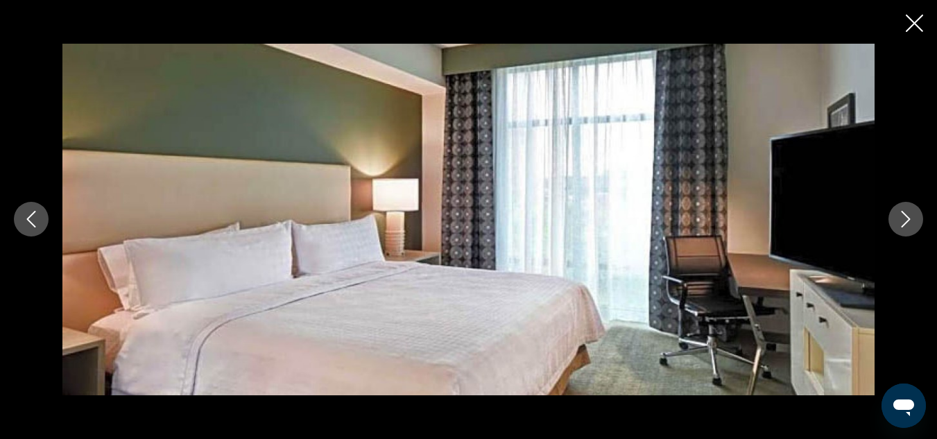
click at [913, 216] on icon "Next image" at bounding box center [905, 219] width 17 height 17
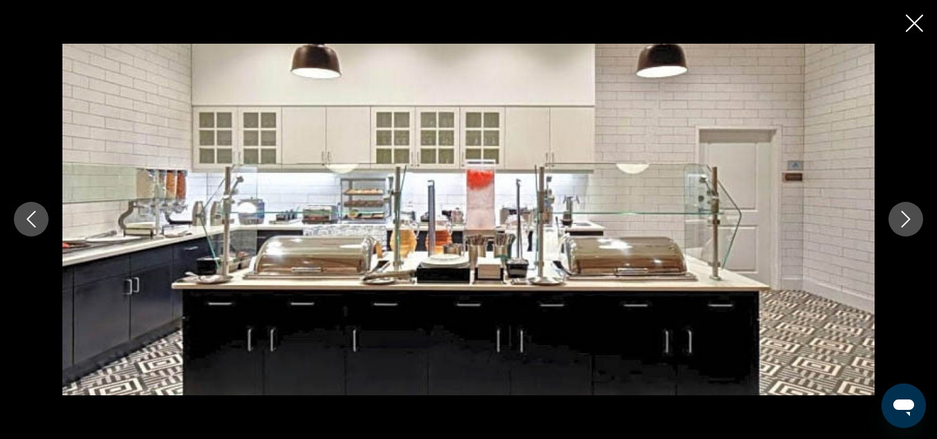
click at [913, 216] on icon "Next image" at bounding box center [905, 219] width 17 height 17
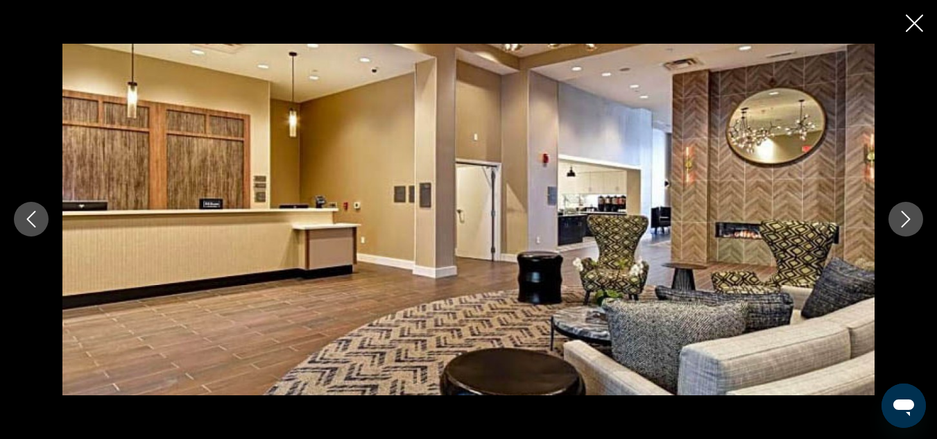
click at [913, 216] on icon "Next image" at bounding box center [905, 219] width 17 height 17
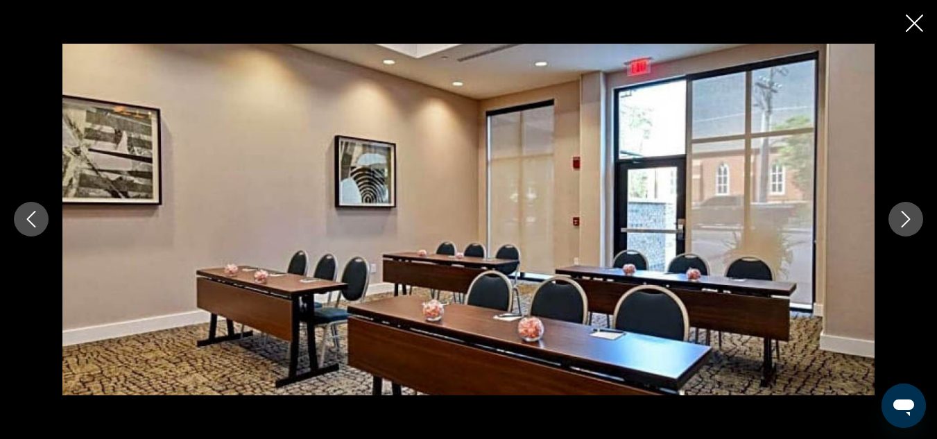
click at [913, 216] on icon "Next image" at bounding box center [905, 219] width 17 height 17
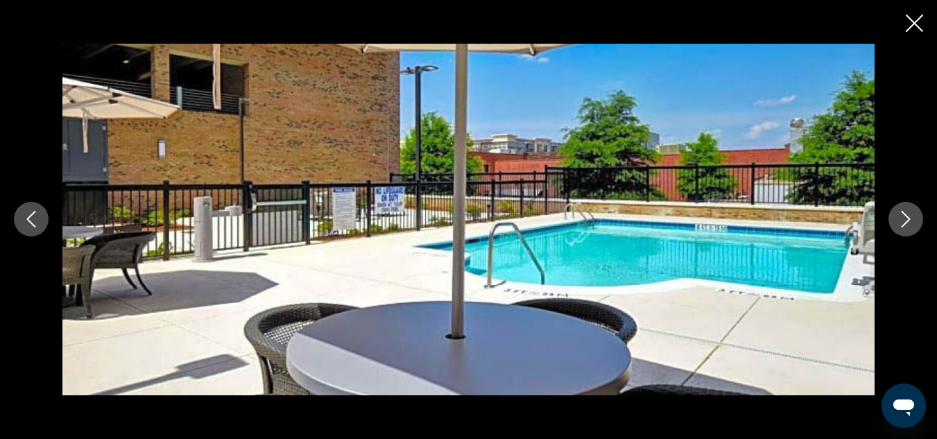
click at [913, 216] on icon "Next image" at bounding box center [905, 219] width 17 height 17
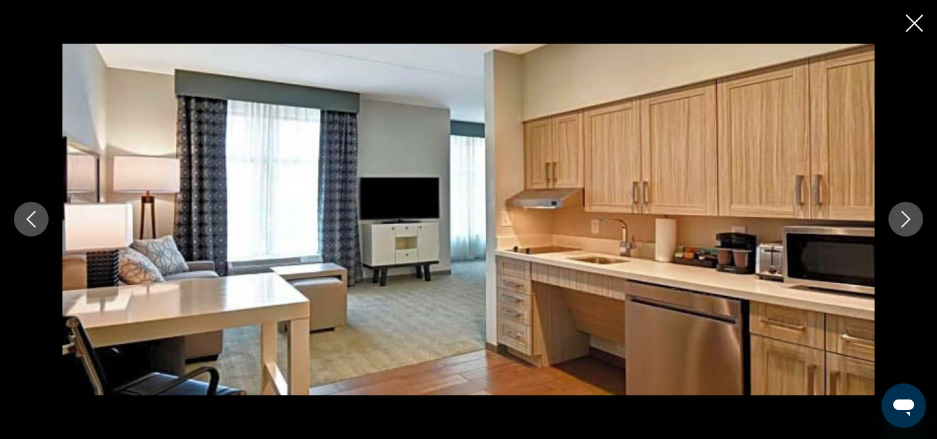
click at [917, 20] on icon "Close slideshow" at bounding box center [913, 23] width 17 height 17
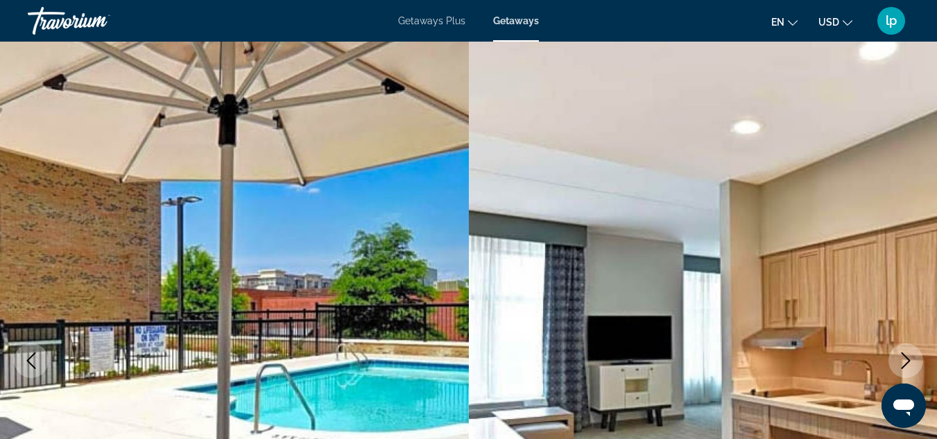
scroll to position [0, 0]
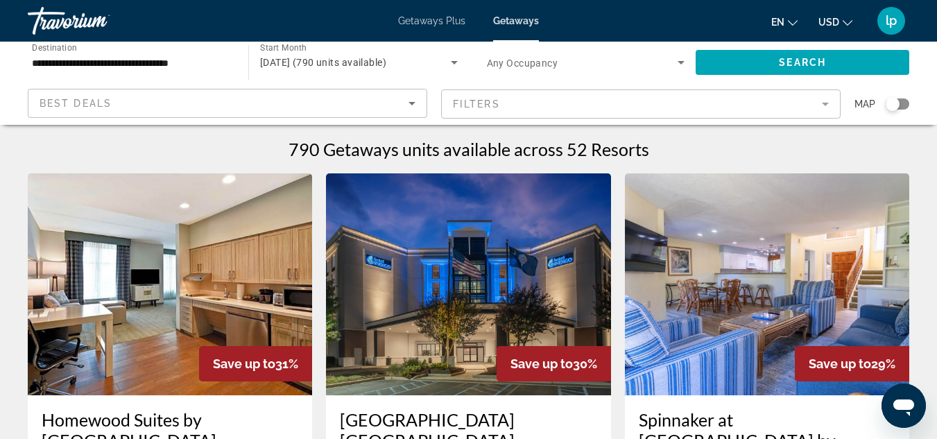
click at [386, 67] on span "[DATE] (790 units available)" at bounding box center [323, 62] width 126 height 11
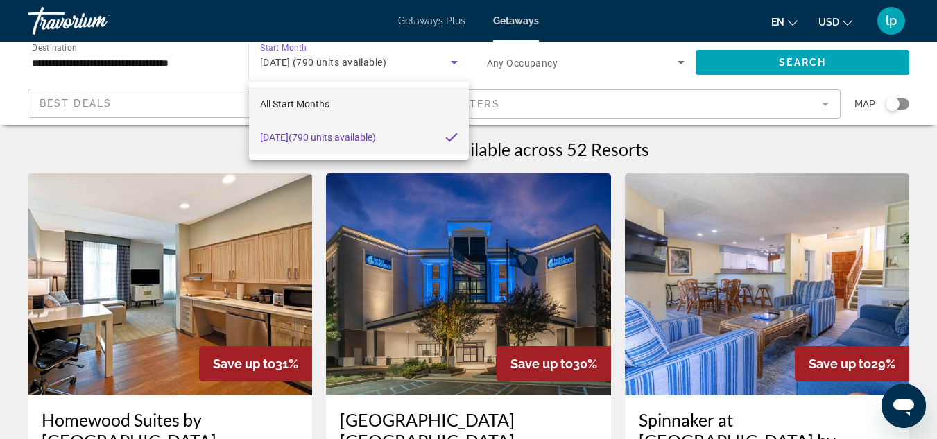
click at [363, 92] on mat-option "All Start Months" at bounding box center [359, 103] width 220 height 33
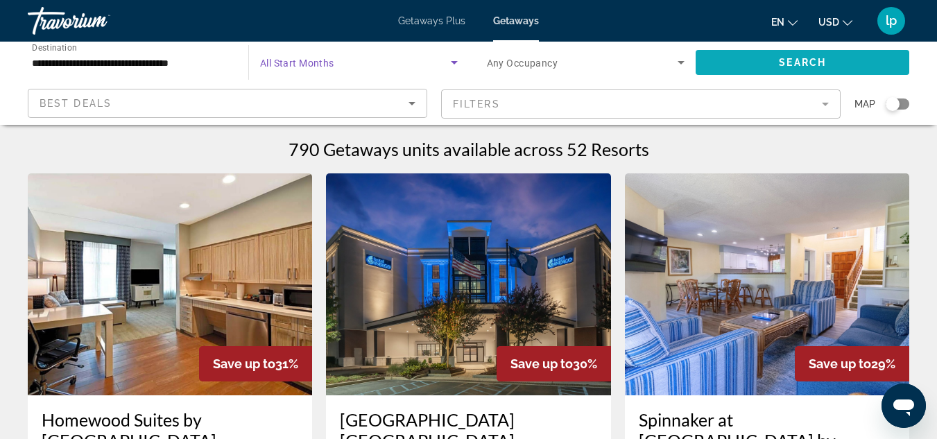
click at [740, 64] on span "Search widget" at bounding box center [802, 62] width 214 height 33
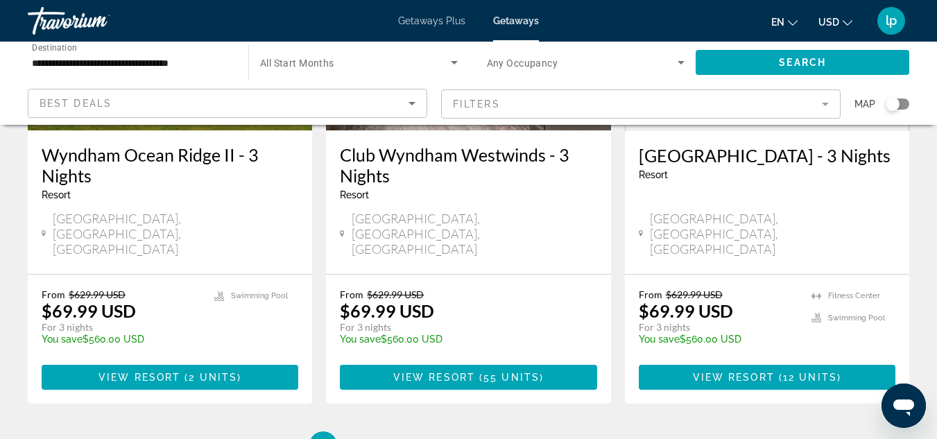
scroll to position [1803, 0]
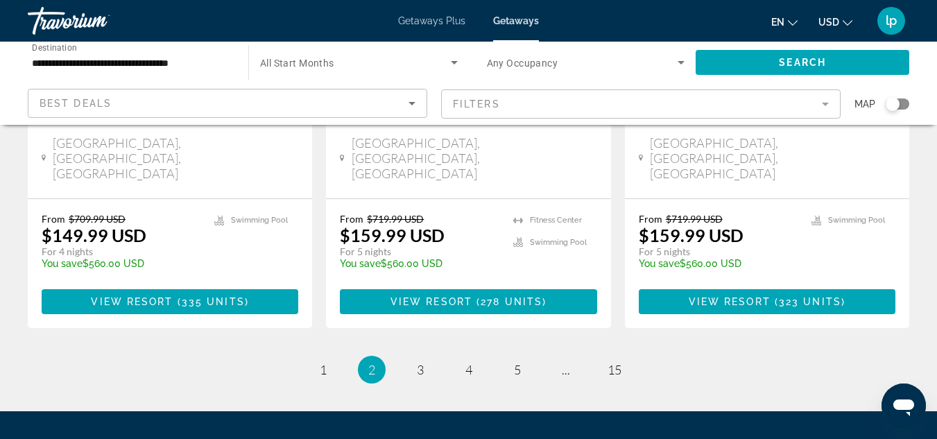
scroll to position [1929, 0]
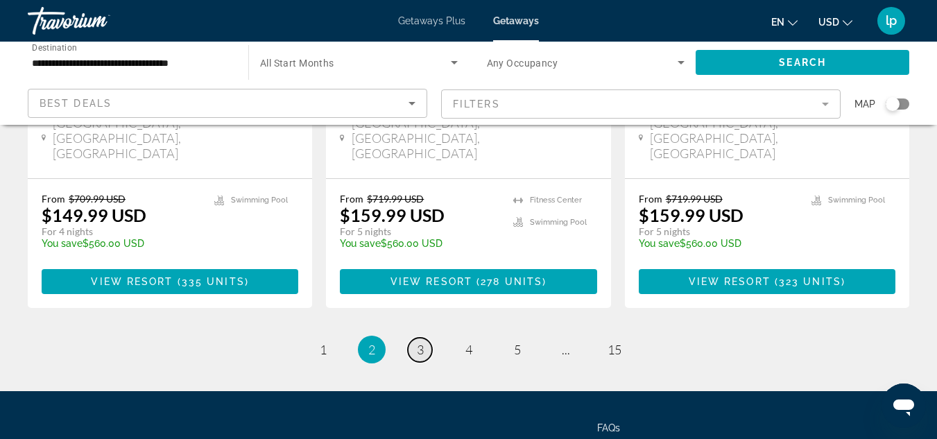
click at [421, 342] on span "3" at bounding box center [420, 349] width 7 height 15
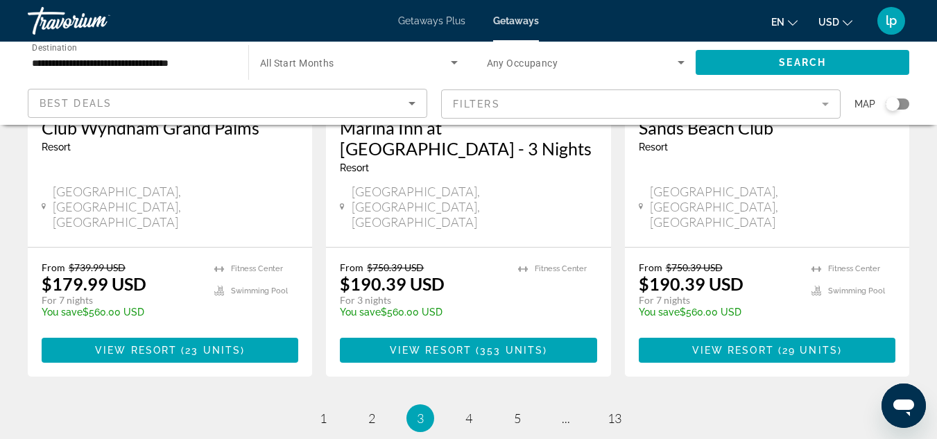
scroll to position [1950, 0]
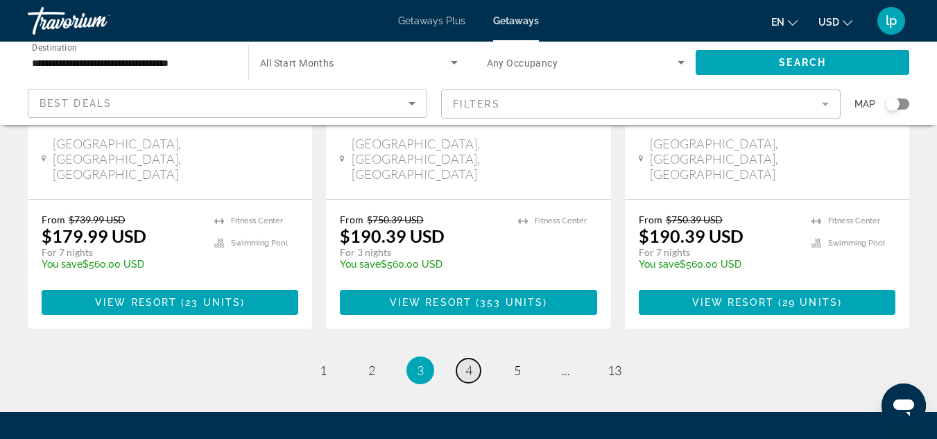
click at [471, 363] on span "4" at bounding box center [468, 370] width 7 height 15
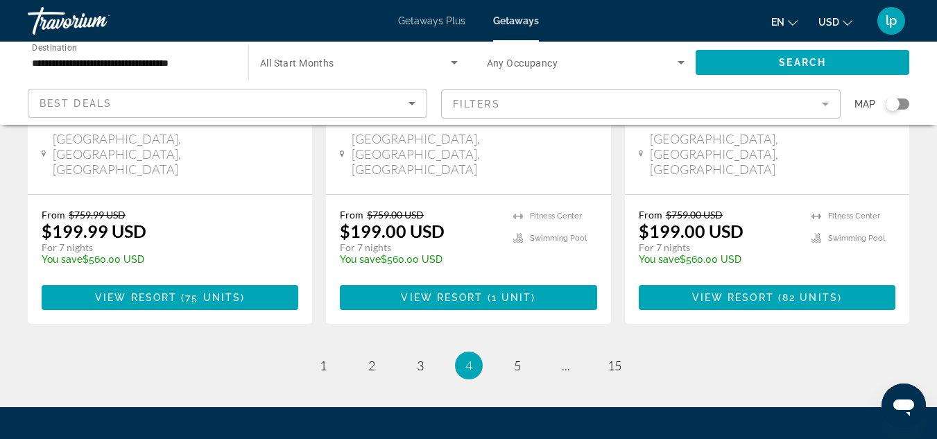
scroll to position [1872, 0]
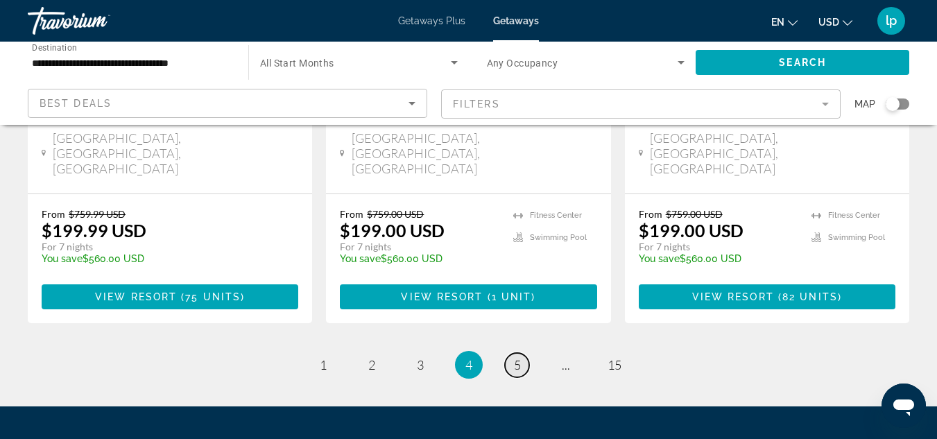
click at [514, 357] on span "5" at bounding box center [517, 364] width 7 height 15
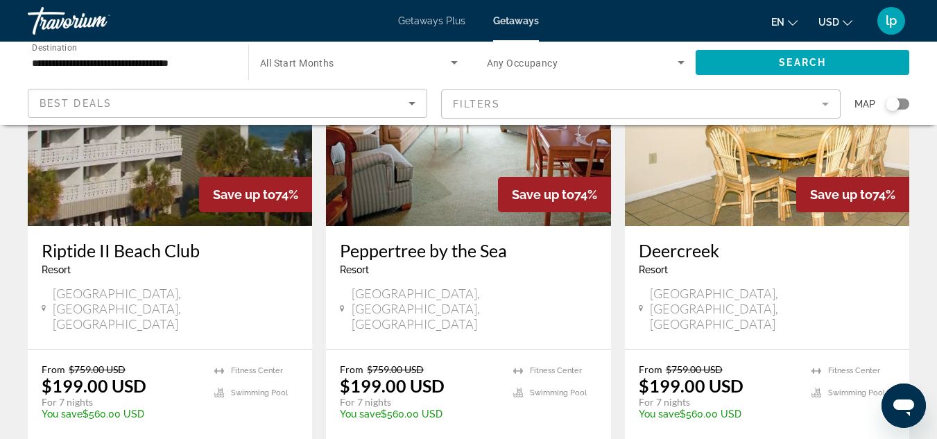
scroll to position [1733, 0]
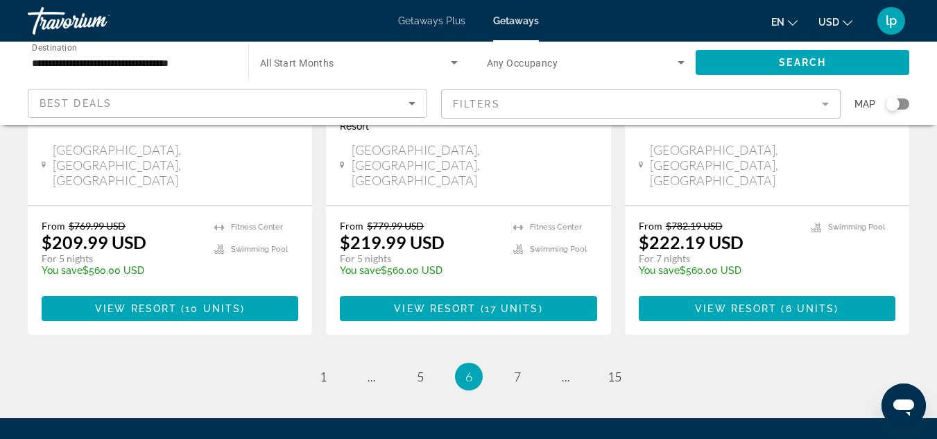
scroll to position [1929, 0]
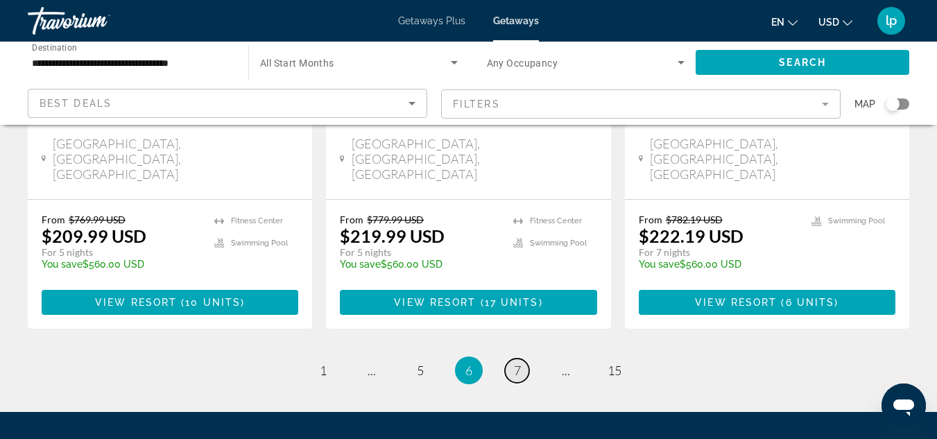
click at [522, 358] on link "page 7" at bounding box center [517, 370] width 24 height 24
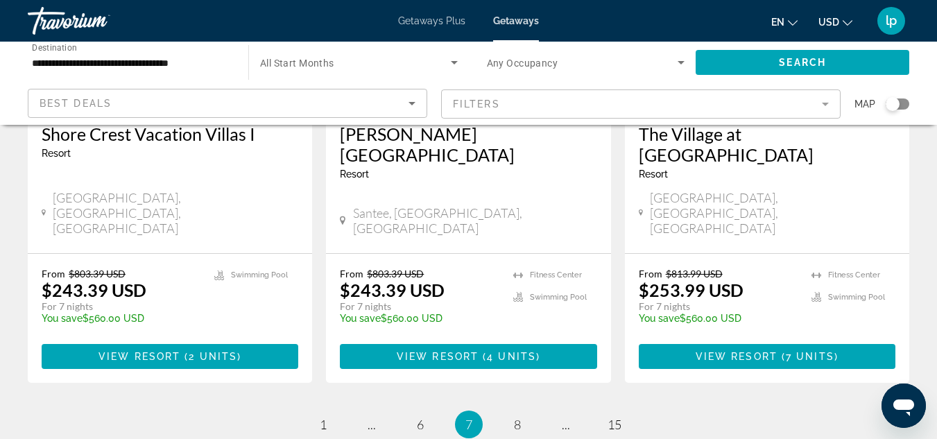
scroll to position [1872, 0]
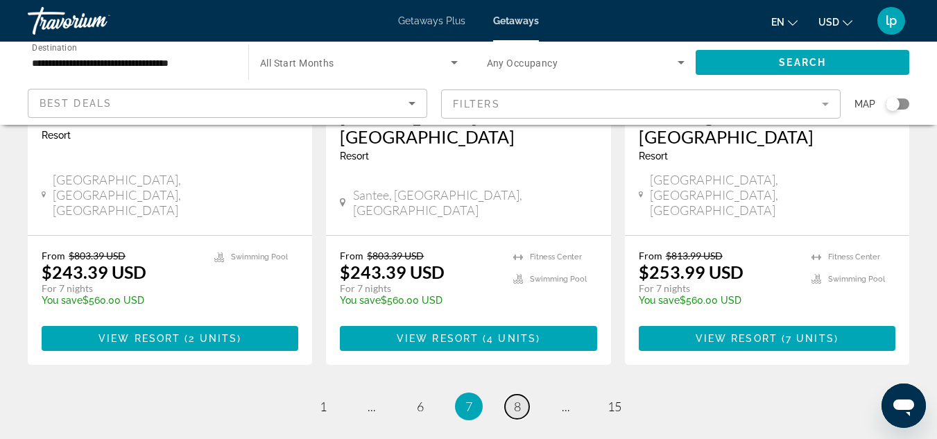
click at [522, 394] on link "page 8" at bounding box center [517, 406] width 24 height 24
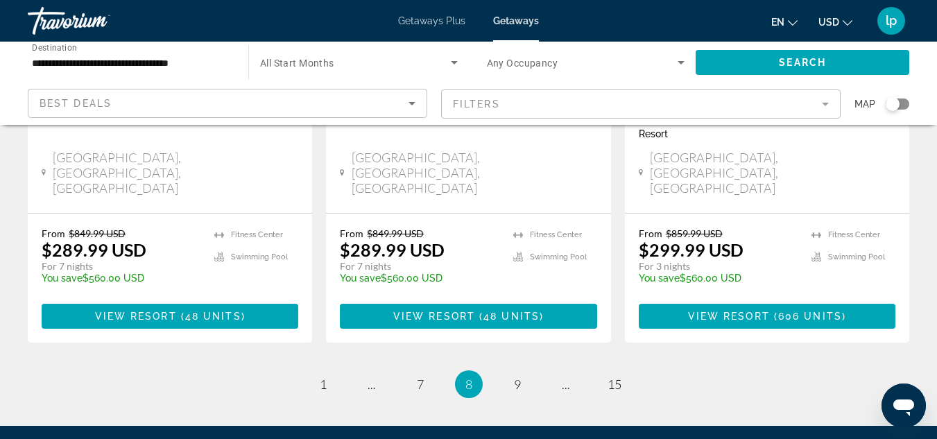
scroll to position [1941, 0]
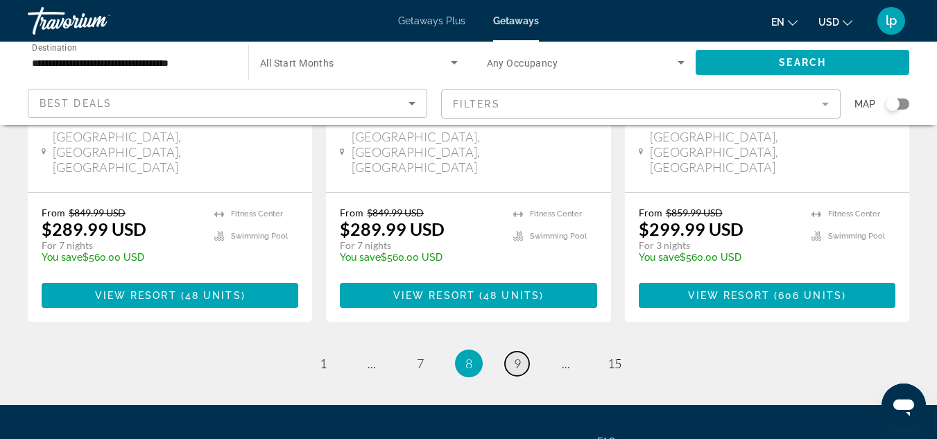
click at [517, 356] on span "9" at bounding box center [517, 363] width 7 height 15
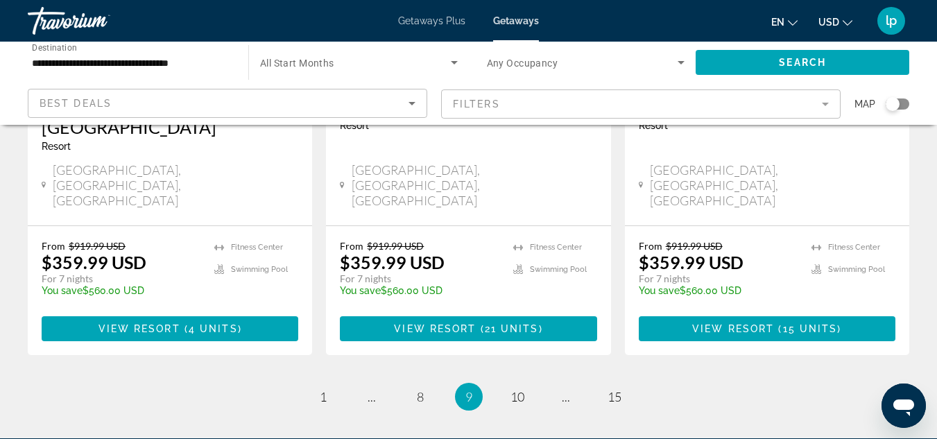
scroll to position [1908, 0]
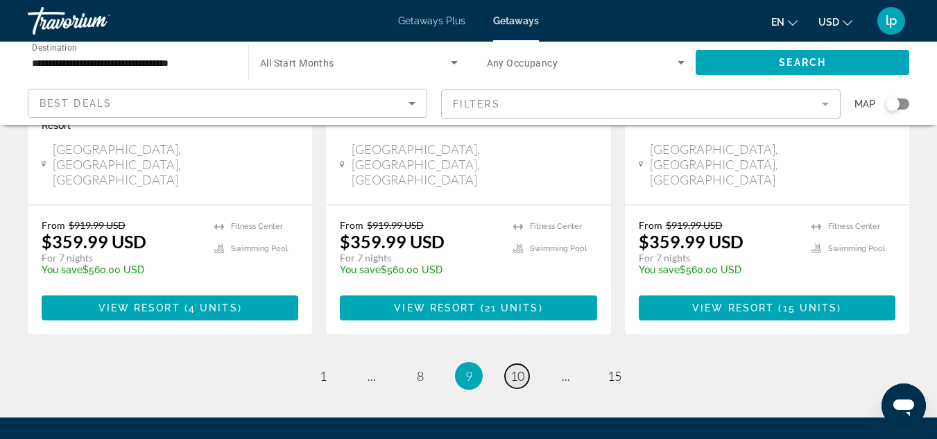
click at [521, 368] on span "10" at bounding box center [517, 375] width 14 height 15
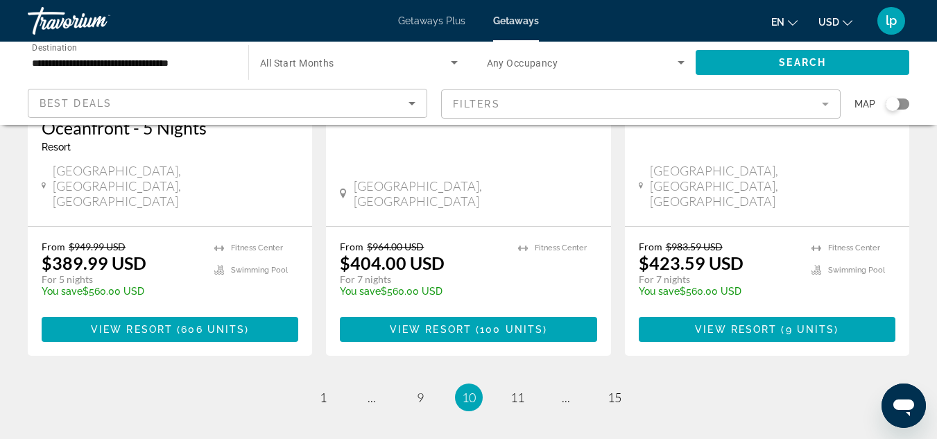
scroll to position [1929, 0]
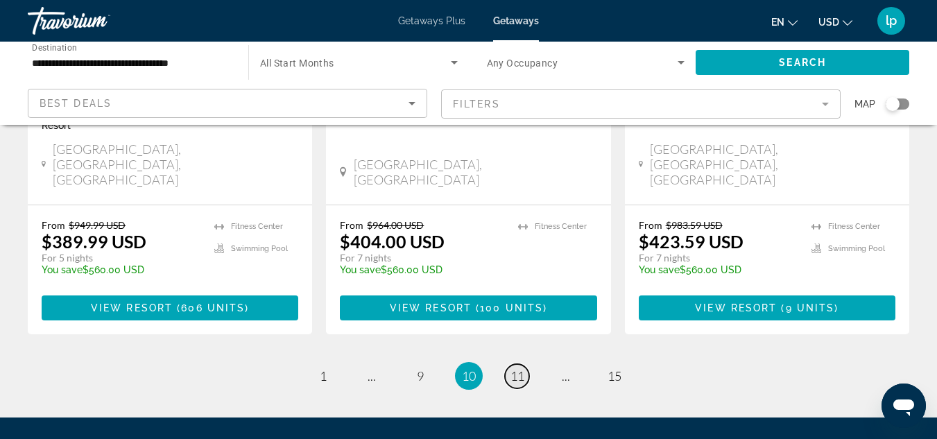
click at [509, 364] on link "page 11" at bounding box center [517, 376] width 24 height 24
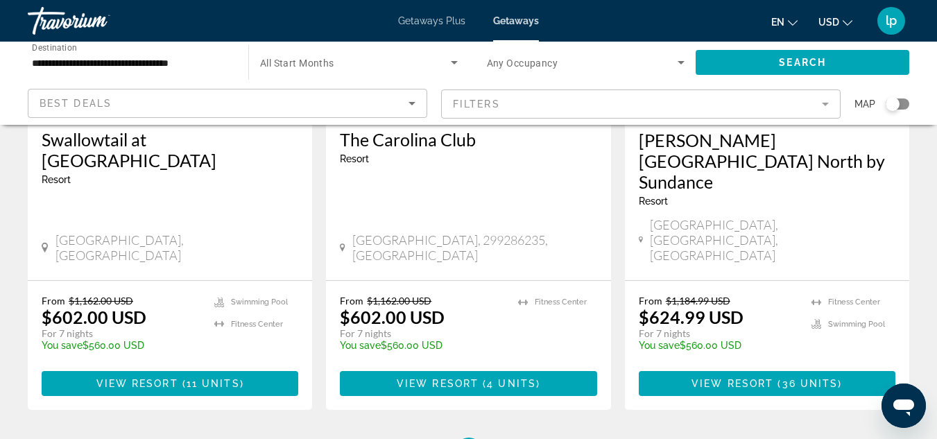
scroll to position [1941, 0]
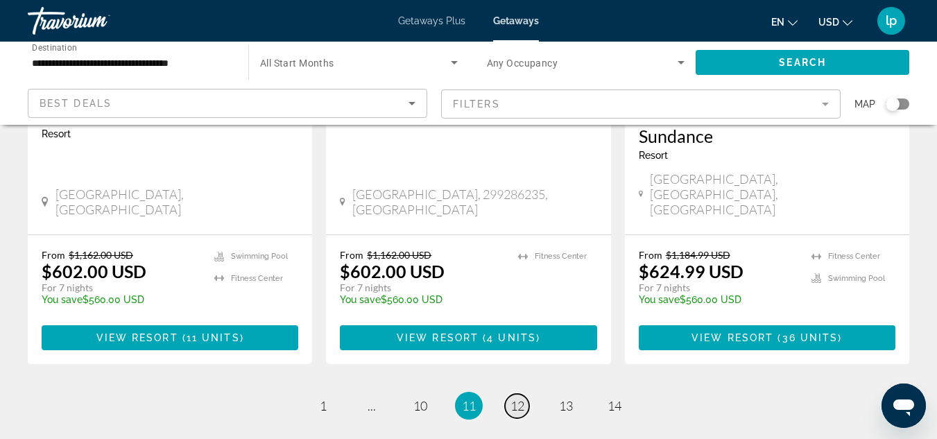
click at [525, 394] on link "page 12" at bounding box center [517, 406] width 24 height 24
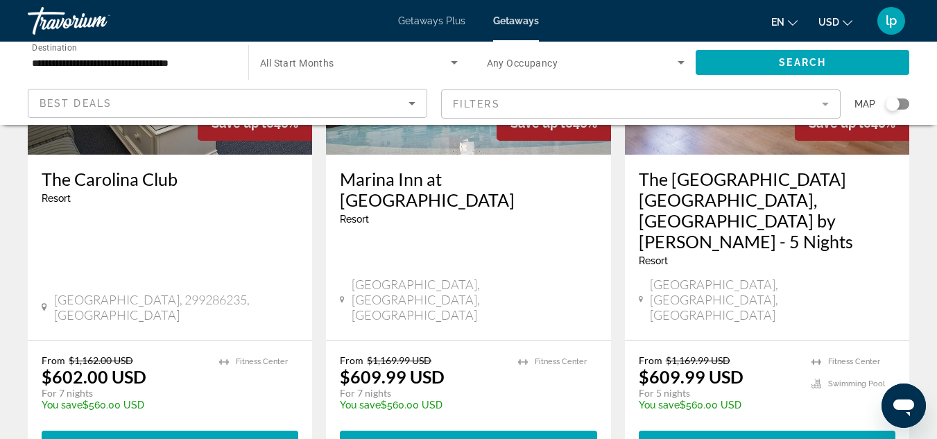
scroll to position [1803, 0]
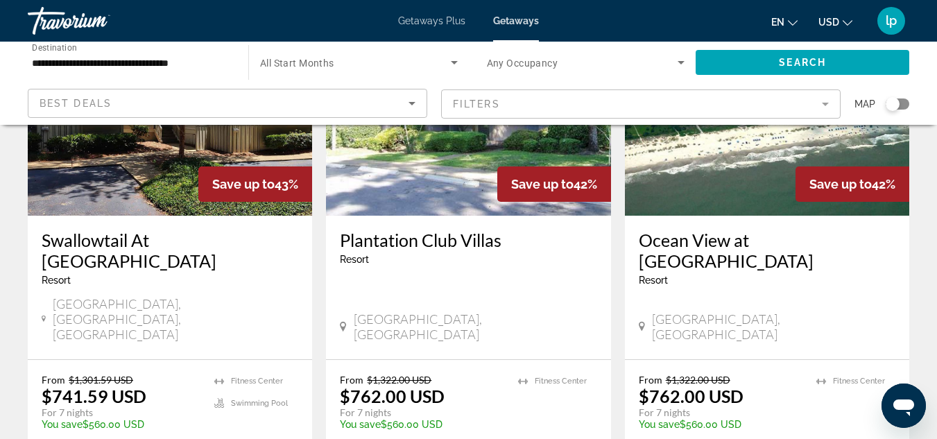
scroll to position [1733, 0]
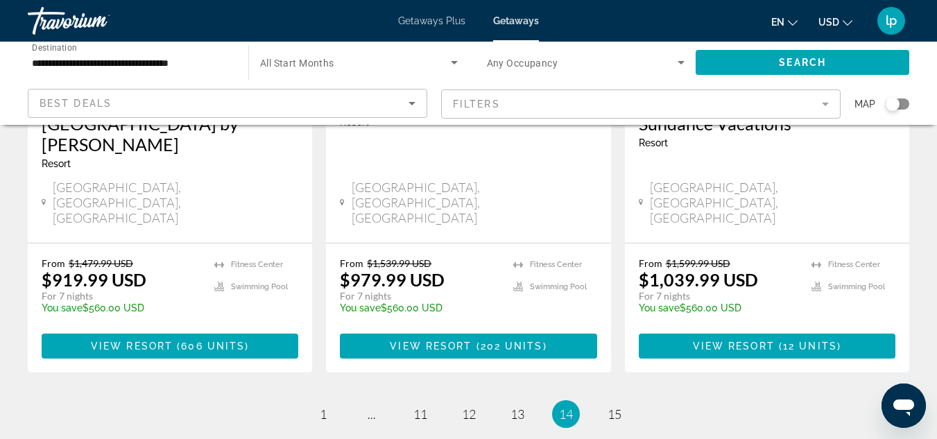
scroll to position [1908, 0]
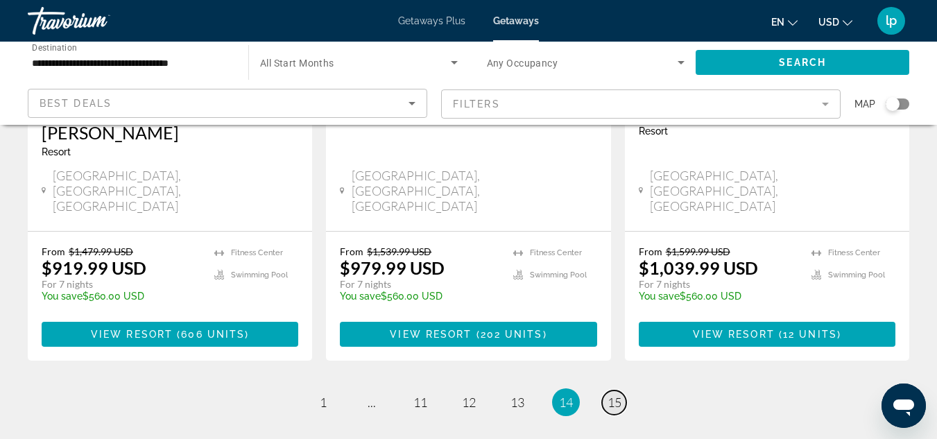
click at [620, 394] on span "15" at bounding box center [614, 401] width 14 height 15
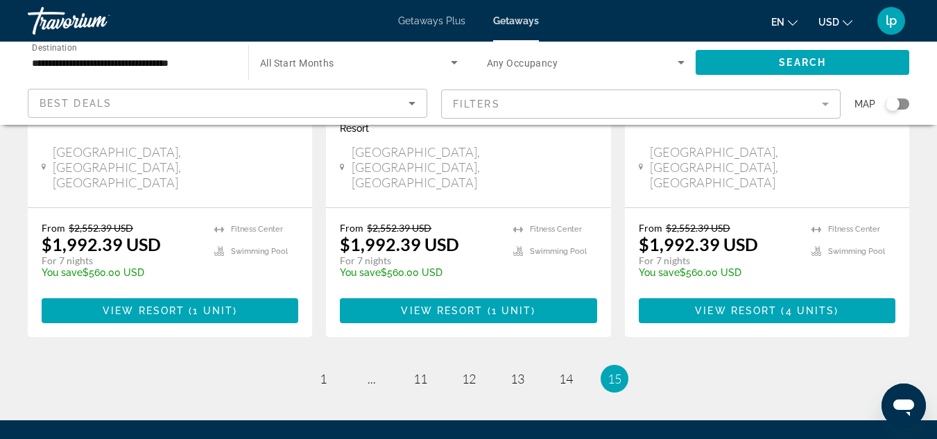
scroll to position [854, 0]
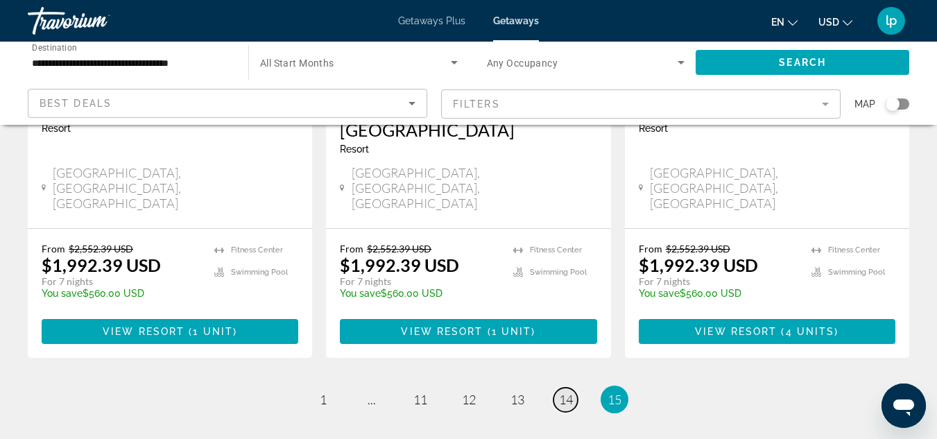
click at [573, 388] on link "page 14" at bounding box center [565, 400] width 24 height 24
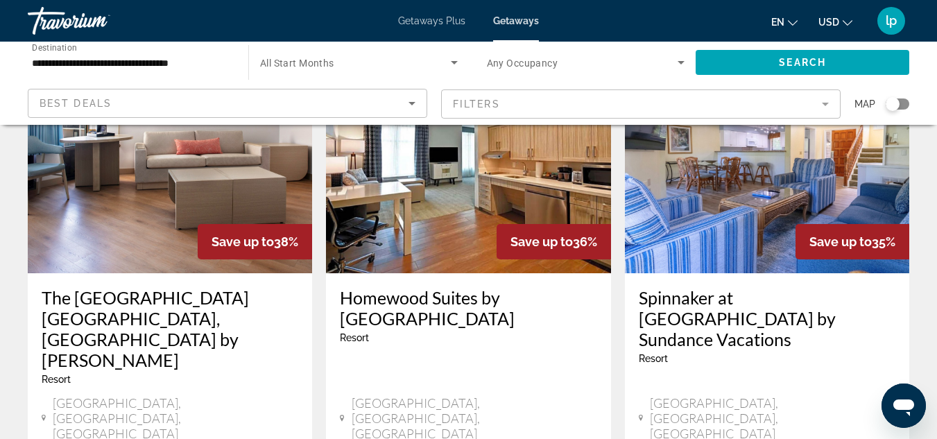
scroll to position [1733, 0]
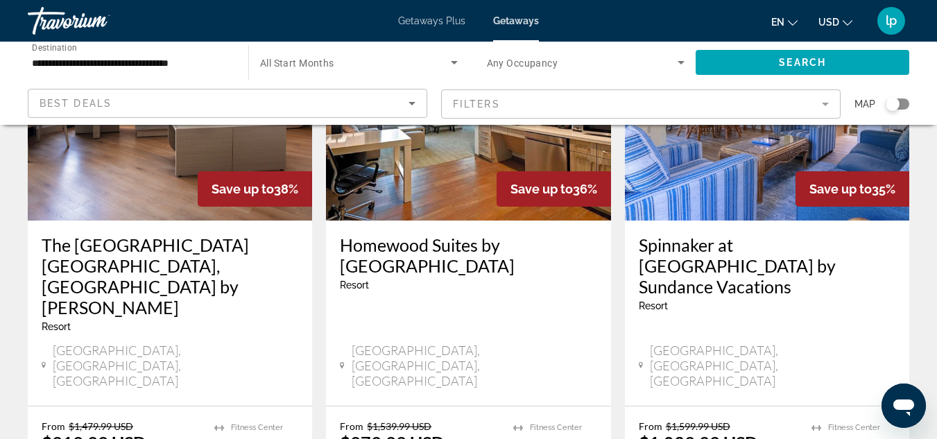
click at [478, 234] on h3 "Homewood Suites by [GEOGRAPHIC_DATA]" at bounding box center [468, 255] width 257 height 42
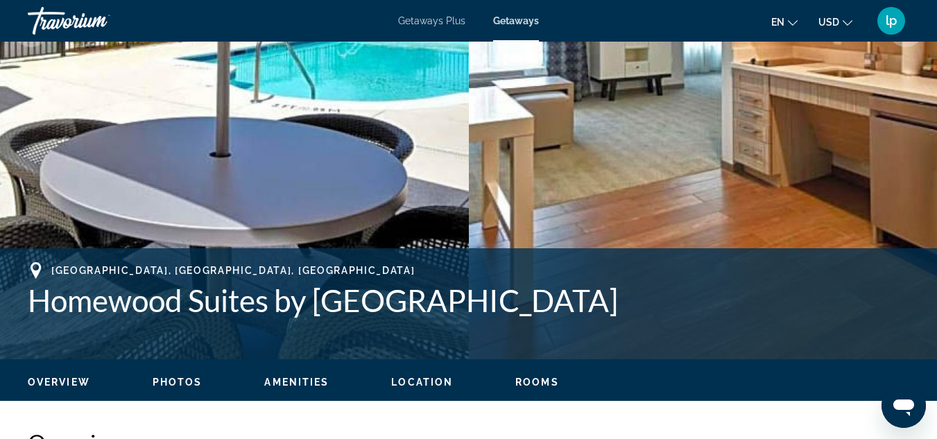
scroll to position [416, 0]
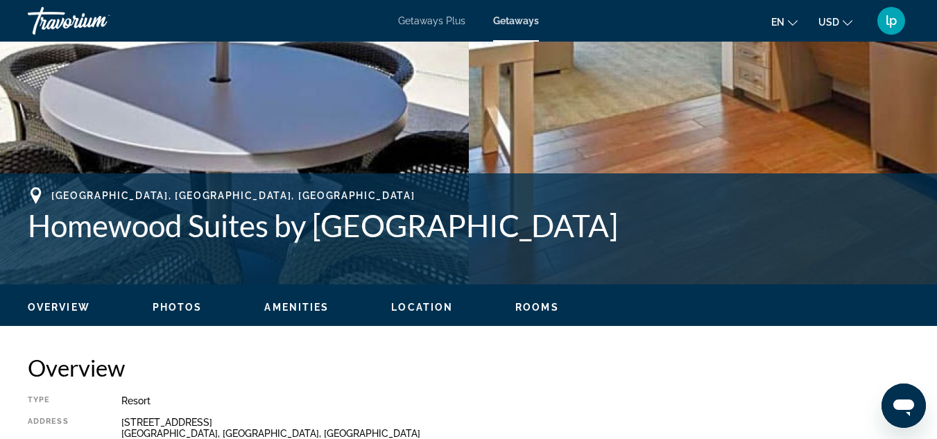
drag, startPoint x: 28, startPoint y: 225, endPoint x: 718, endPoint y: 246, distance: 690.1
click at [718, 246] on div "[GEOGRAPHIC_DATA], [GEOGRAPHIC_DATA], [GEOGRAPHIC_DATA] Homewood Suites by [GEO…" at bounding box center [468, 228] width 881 height 83
copy h1 "Homewood Suites by [GEOGRAPHIC_DATA]"
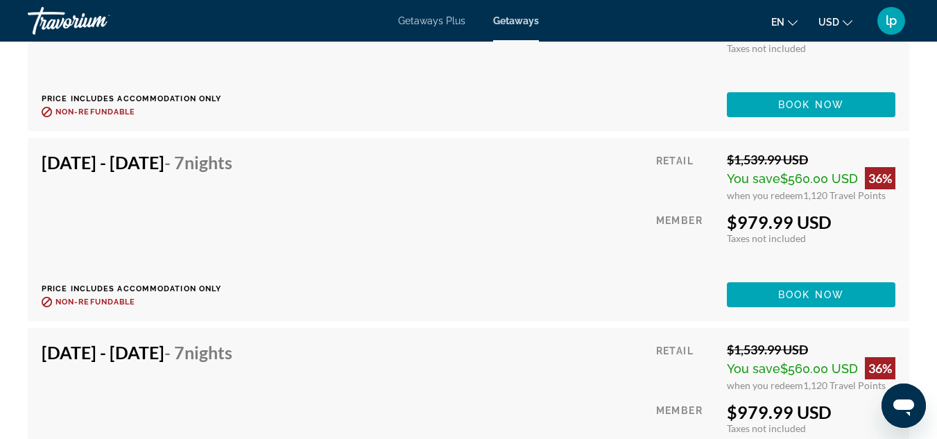
scroll to position [13727, 0]
